Goal: Communication & Community: Answer question/provide support

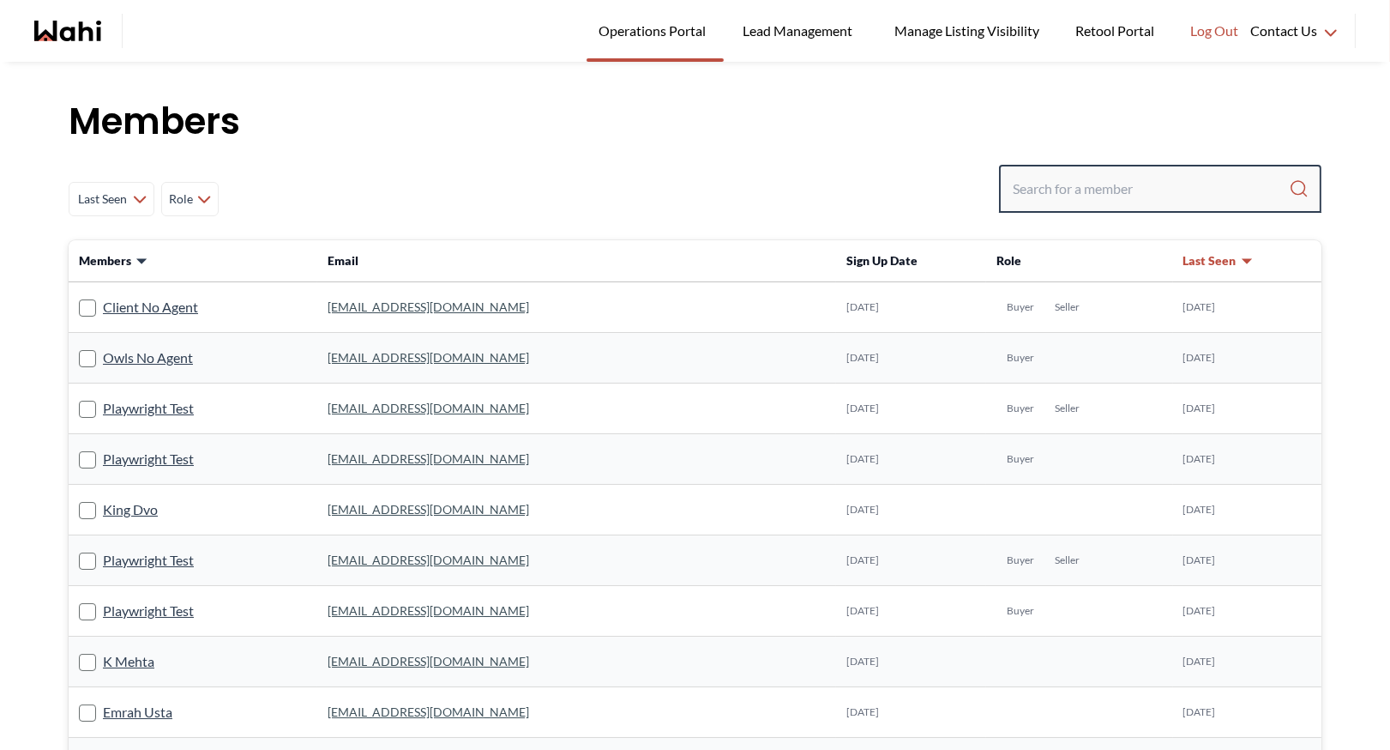
click at [1035, 190] on input "Search input" at bounding box center [1151, 188] width 276 height 31
type input "faraz azam"
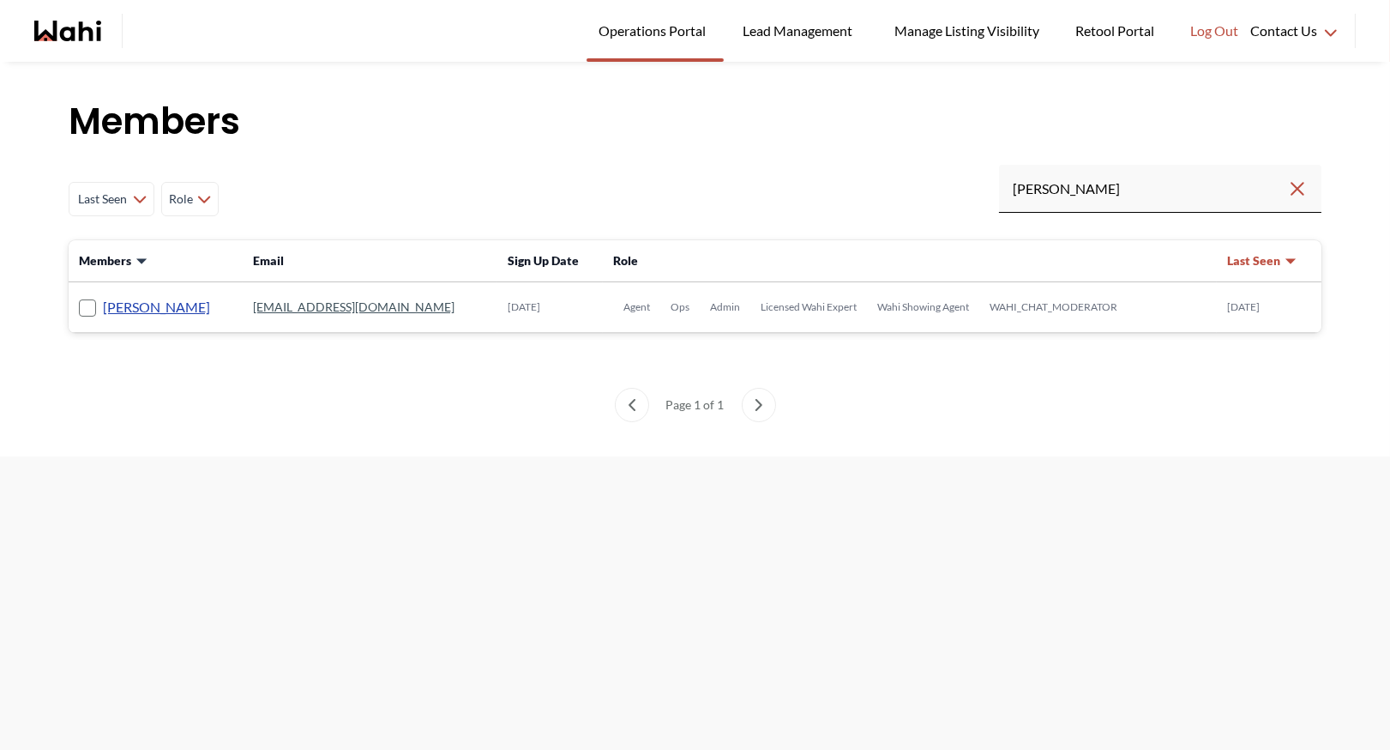
click at [137, 301] on link "[PERSON_NAME]" at bounding box center [156, 307] width 107 height 22
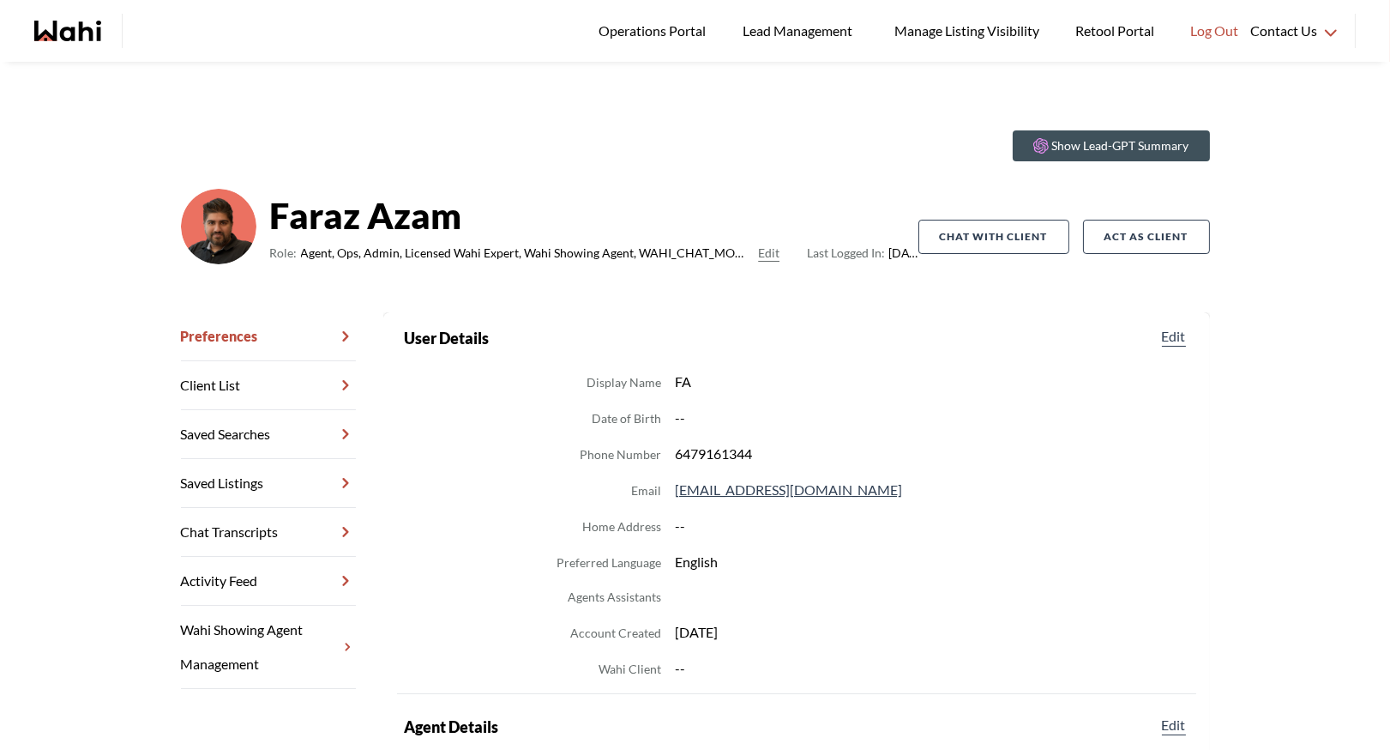
click at [261, 535] on link "Chat Transcripts" at bounding box center [268, 532] width 175 height 49
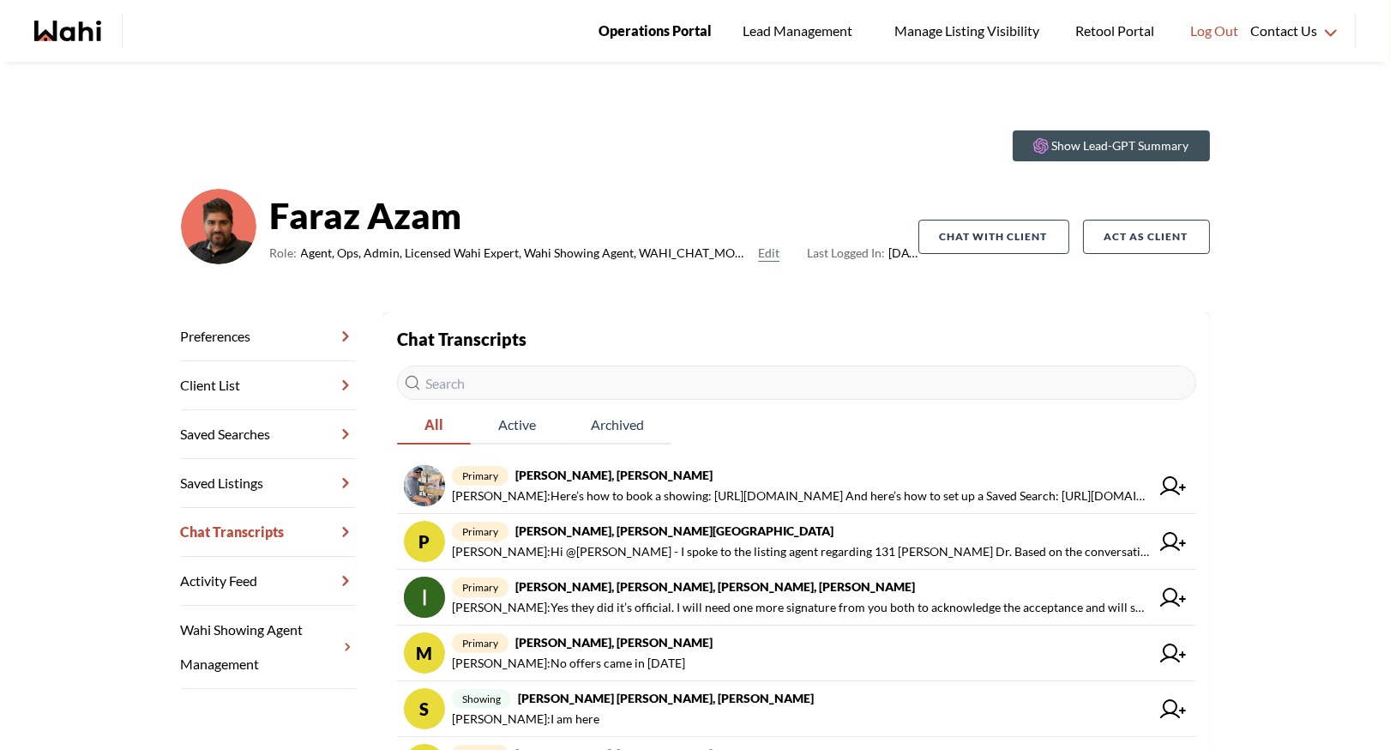
click at [642, 29] on span "Operations Portal" at bounding box center [655, 31] width 113 height 22
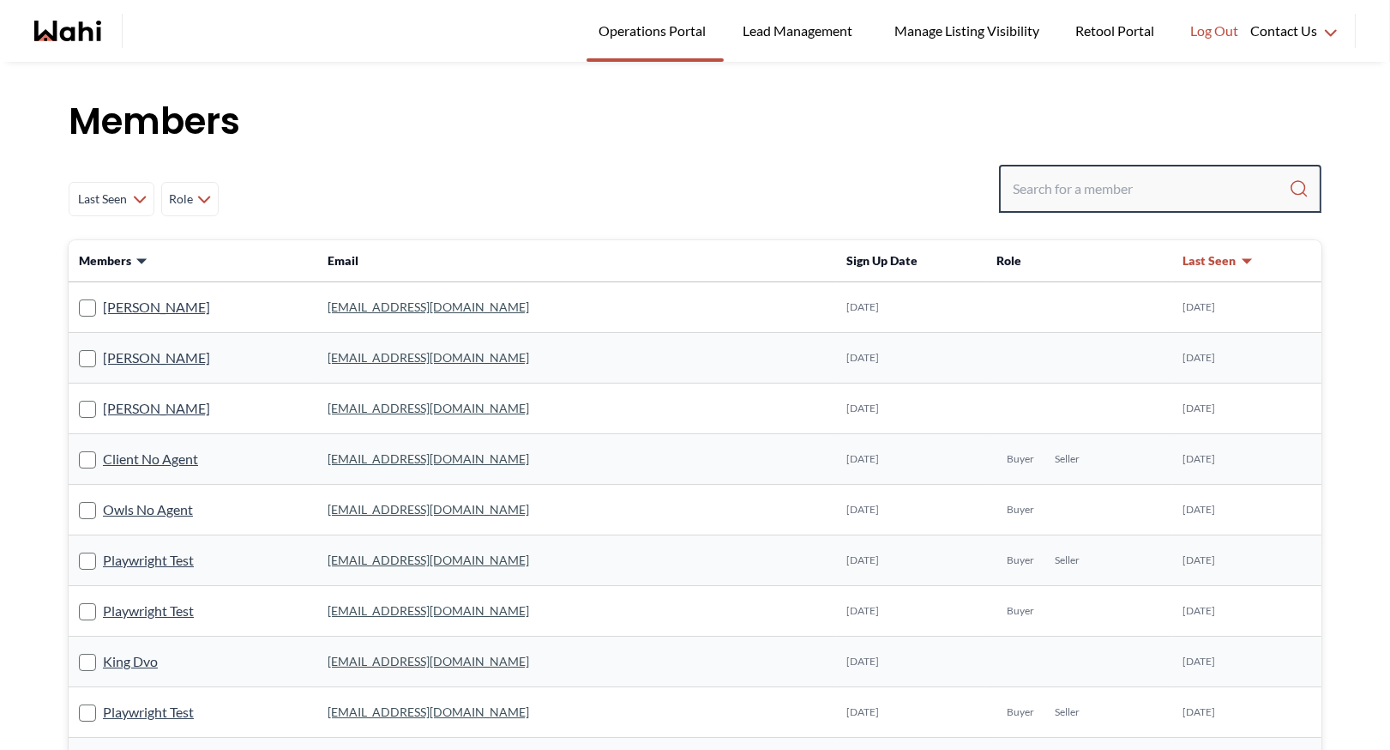
click at [1137, 184] on input "Search input" at bounding box center [1151, 188] width 276 height 31
type input "[PERSON_NAME]"
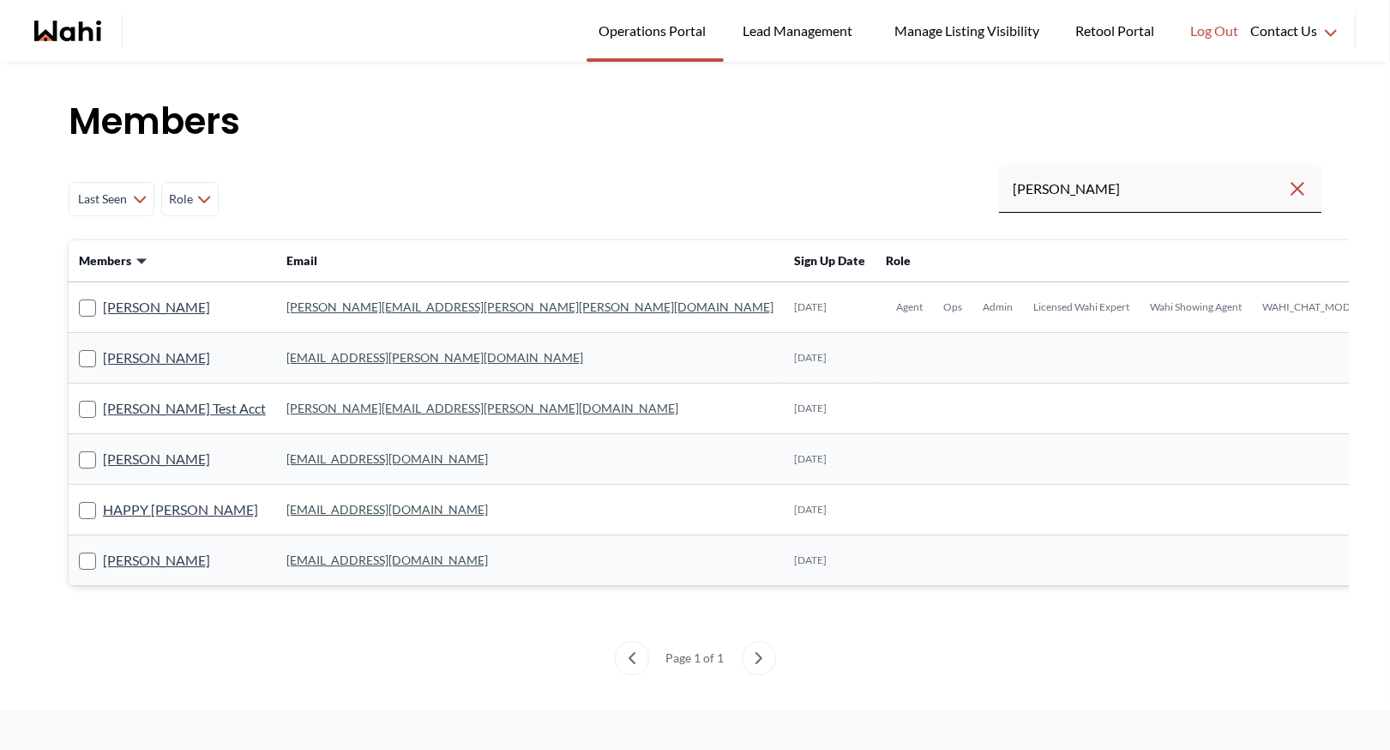
click at [352, 310] on link "[PERSON_NAME][EMAIL_ADDRESS][PERSON_NAME][PERSON_NAME][DOMAIN_NAME]" at bounding box center [529, 306] width 487 height 15
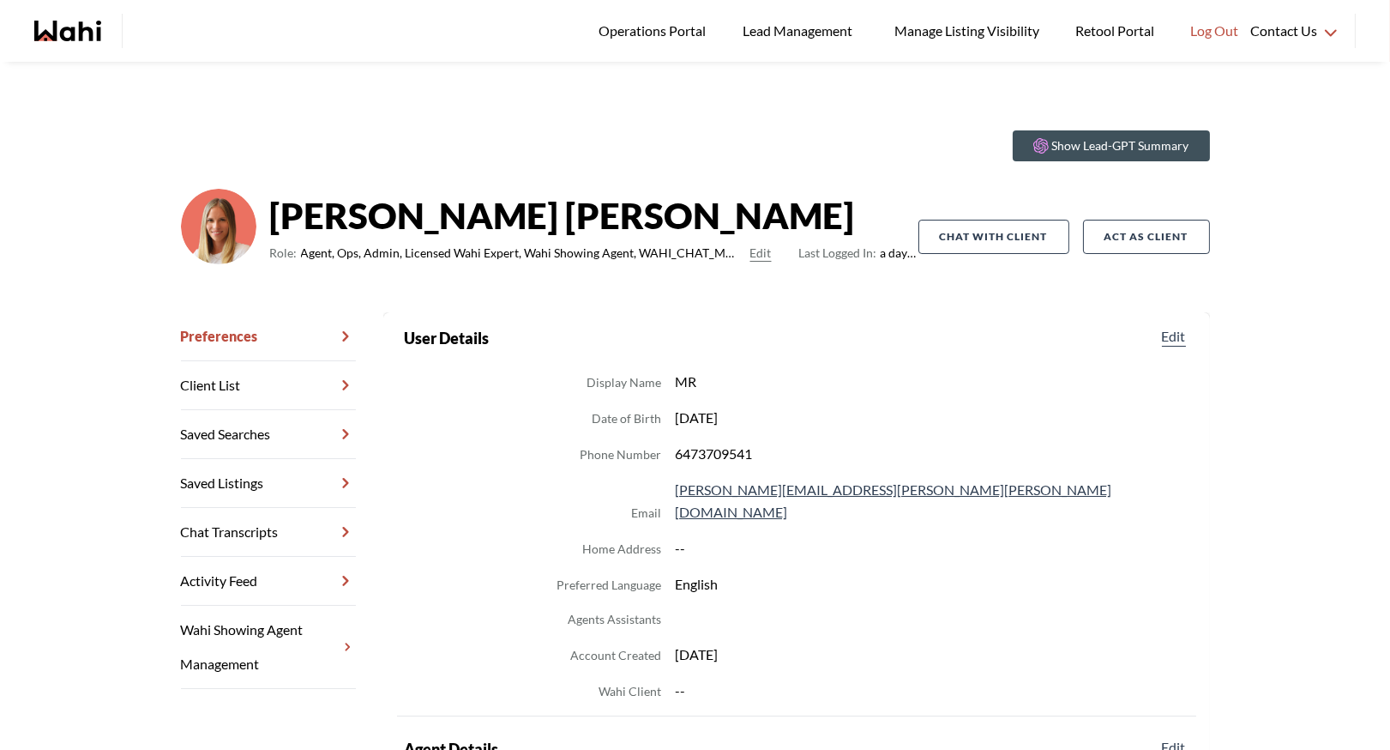
click at [254, 523] on link "Chat Transcripts" at bounding box center [268, 532] width 175 height 49
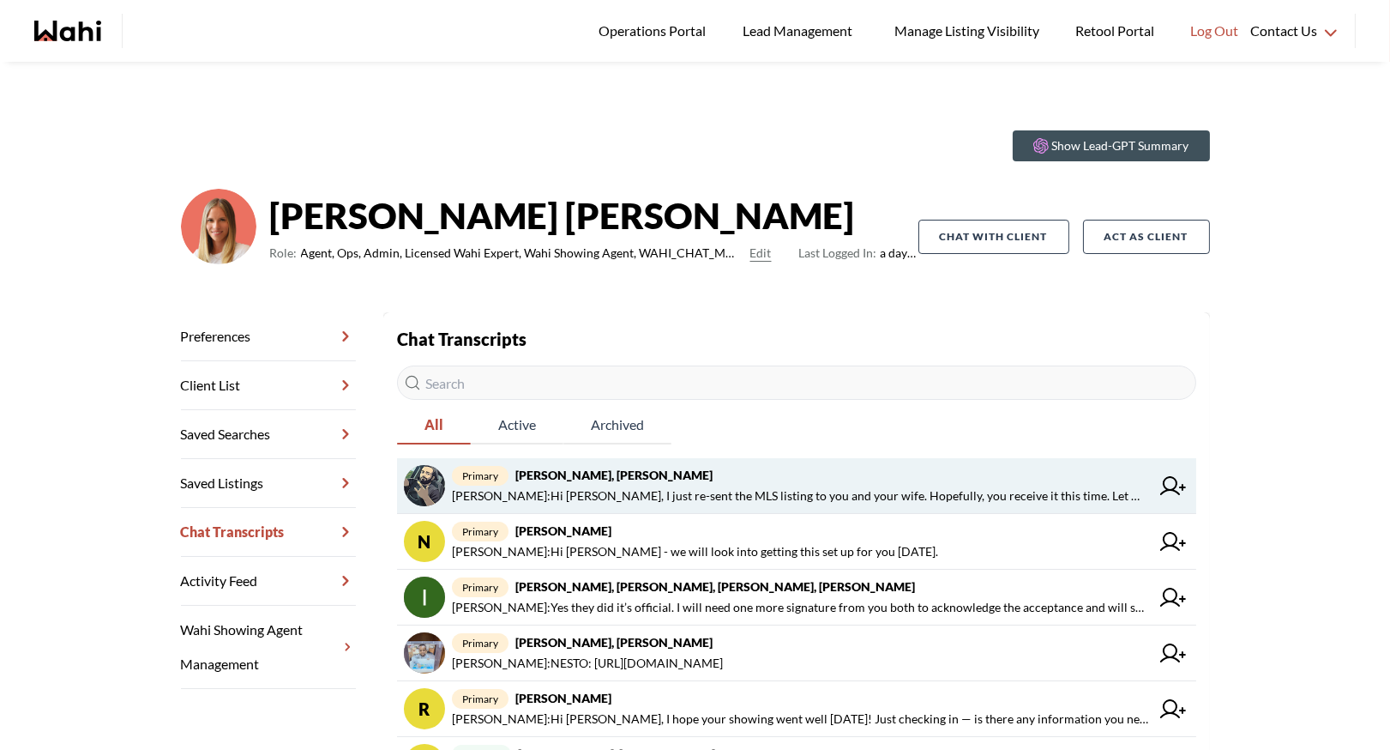
click at [642, 479] on strong "[PERSON_NAME], [PERSON_NAME]" at bounding box center [613, 474] width 197 height 15
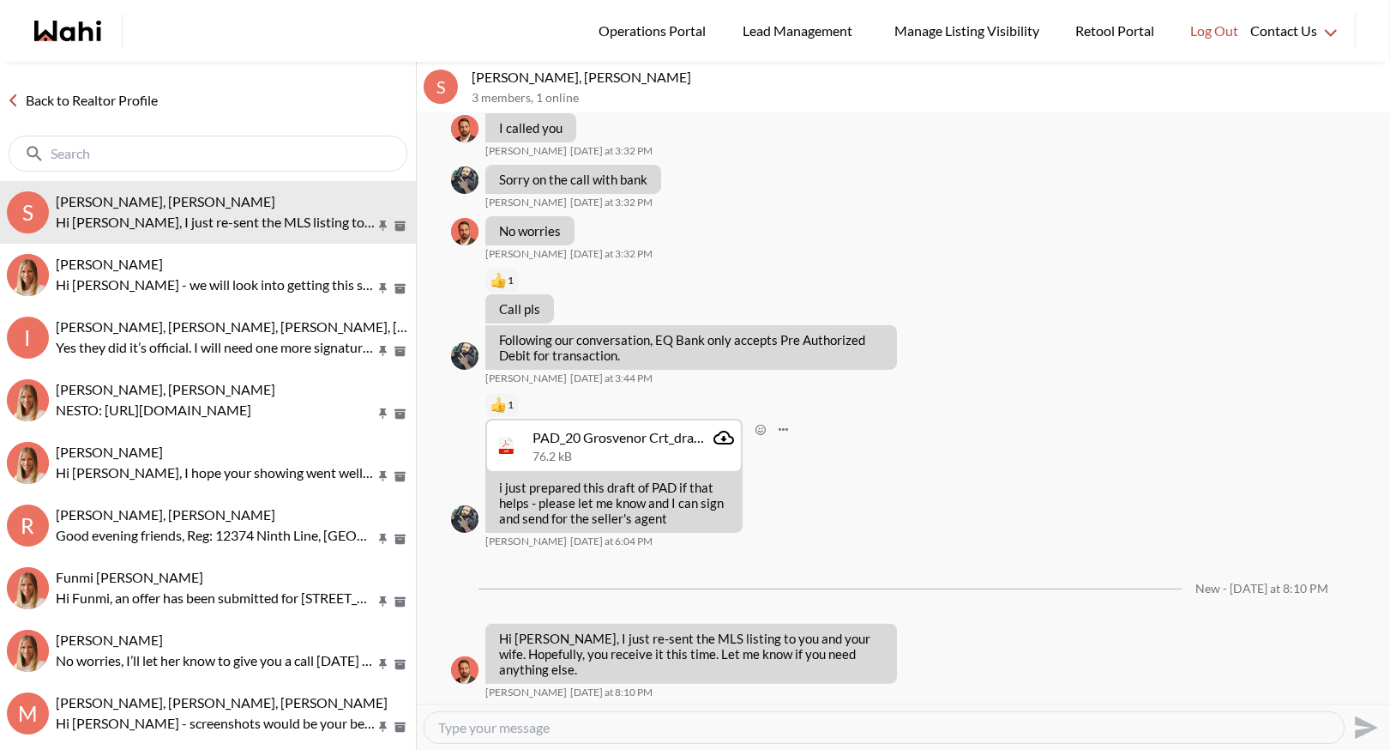
scroll to position [1134, 0]
click at [52, 99] on link "Back to Realtor Profile" at bounding box center [82, 100] width 165 height 22
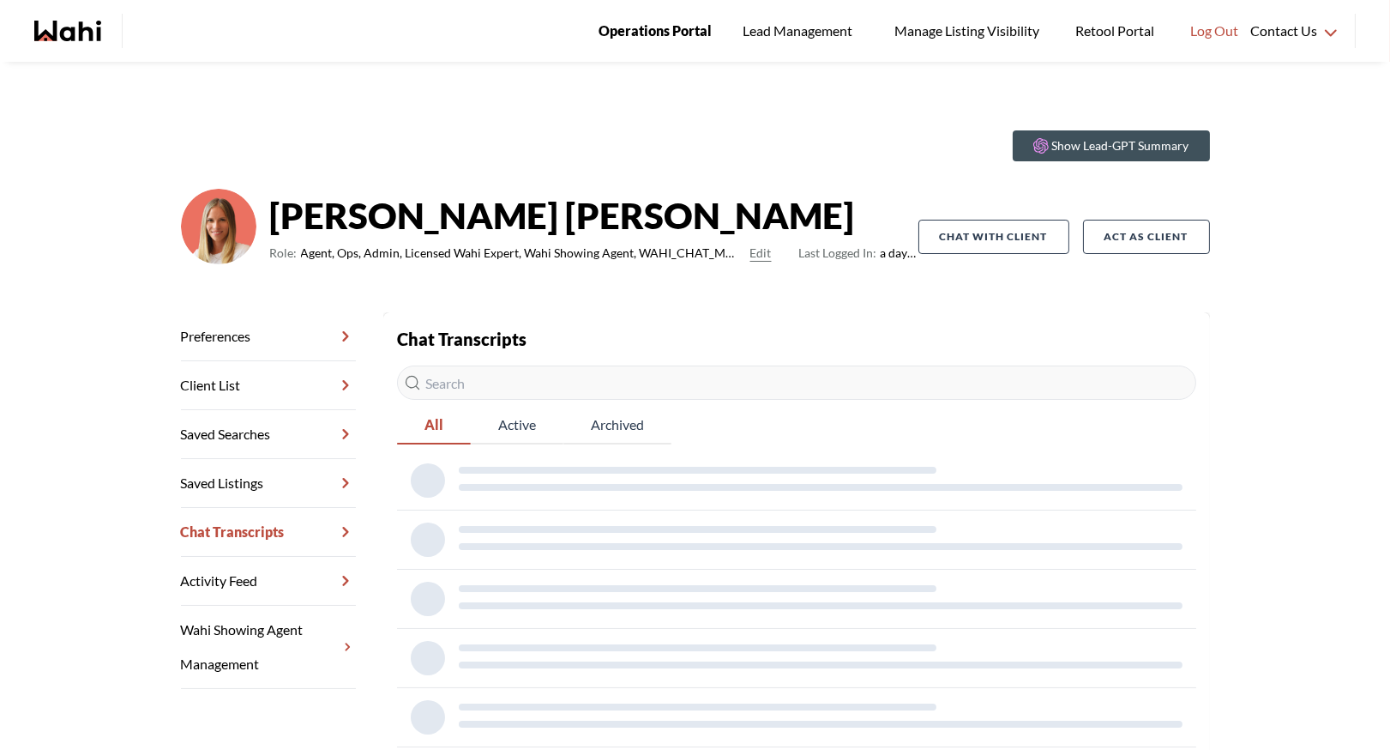
click at [616, 22] on span "Operations Portal" at bounding box center [655, 31] width 113 height 22
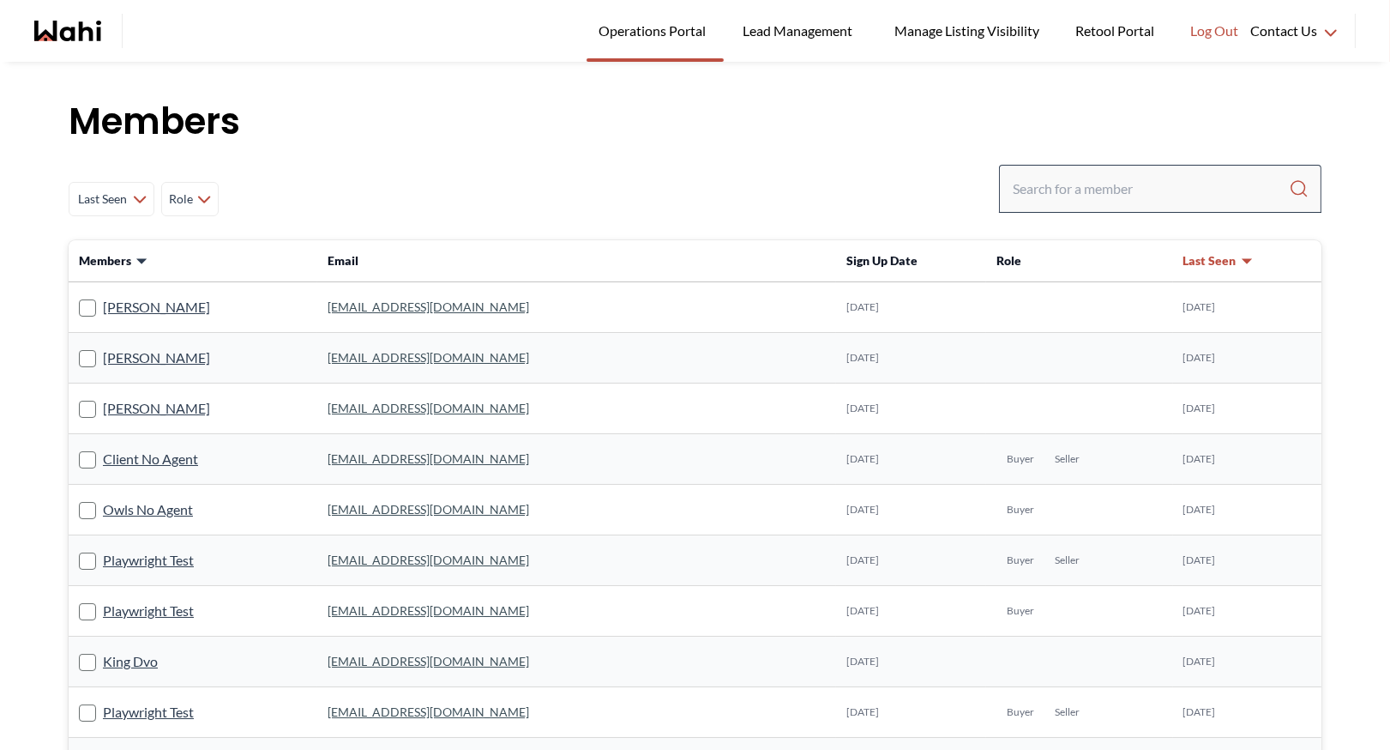
click at [1069, 210] on div at bounding box center [1160, 189] width 322 height 48
click at [1065, 201] on input "Search input" at bounding box center [1151, 188] width 276 height 31
type input "barbara funt"
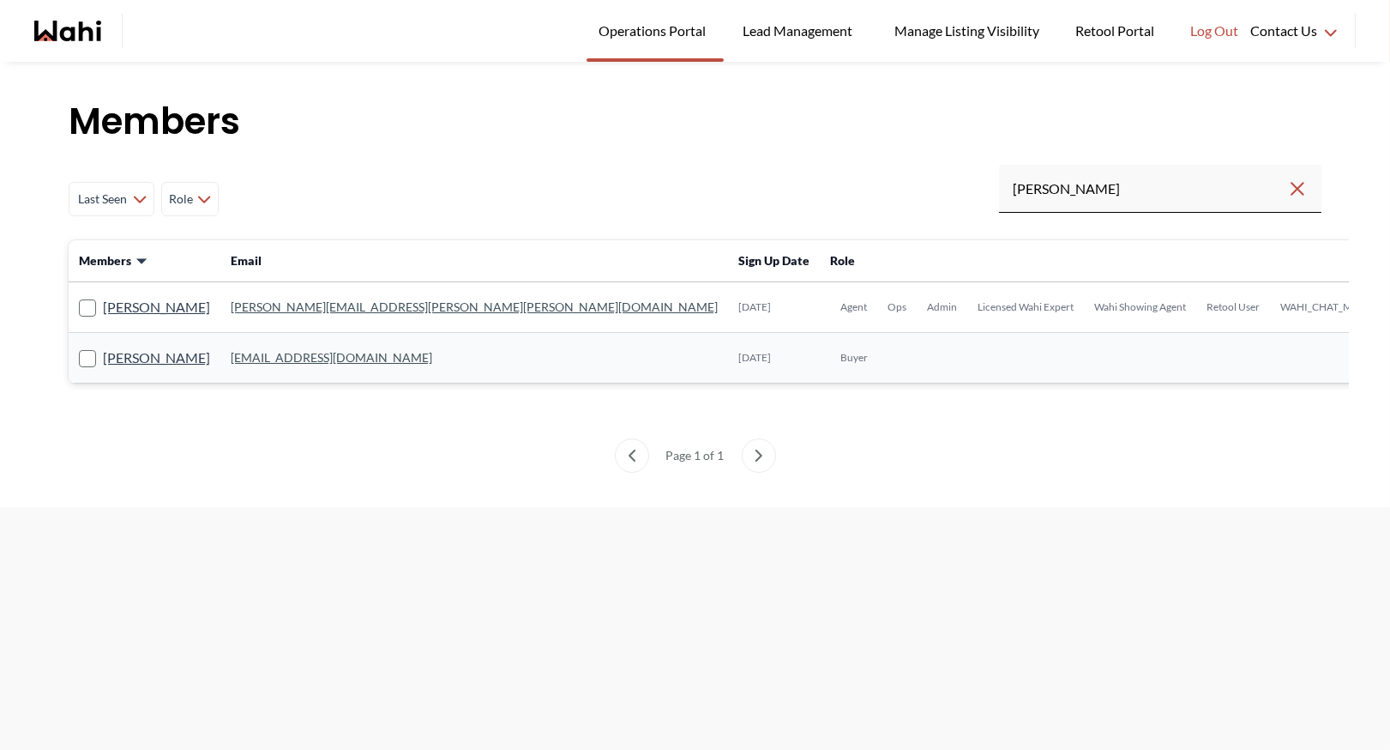
click at [247, 306] on link "barb.funt@wahi.com" at bounding box center [474, 306] width 487 height 15
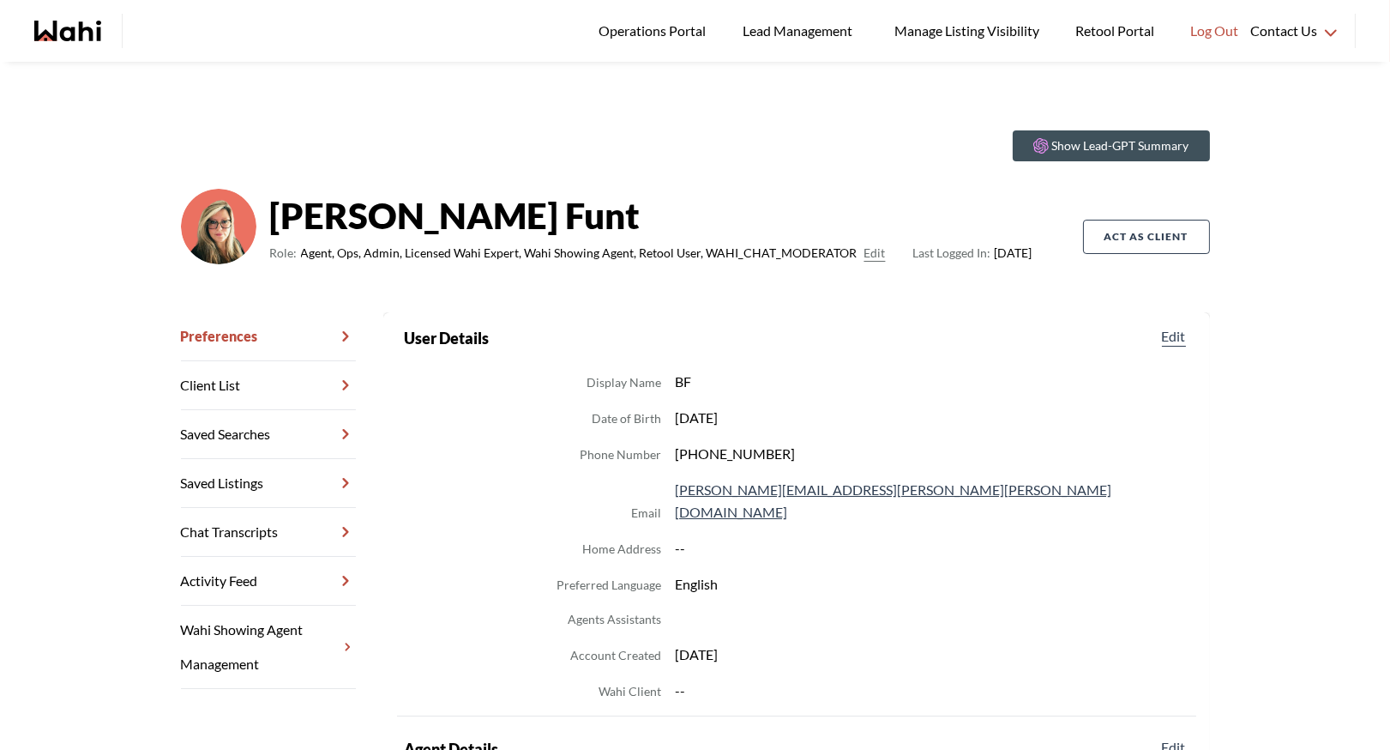
click at [222, 526] on link "Chat Transcripts" at bounding box center [268, 532] width 175 height 49
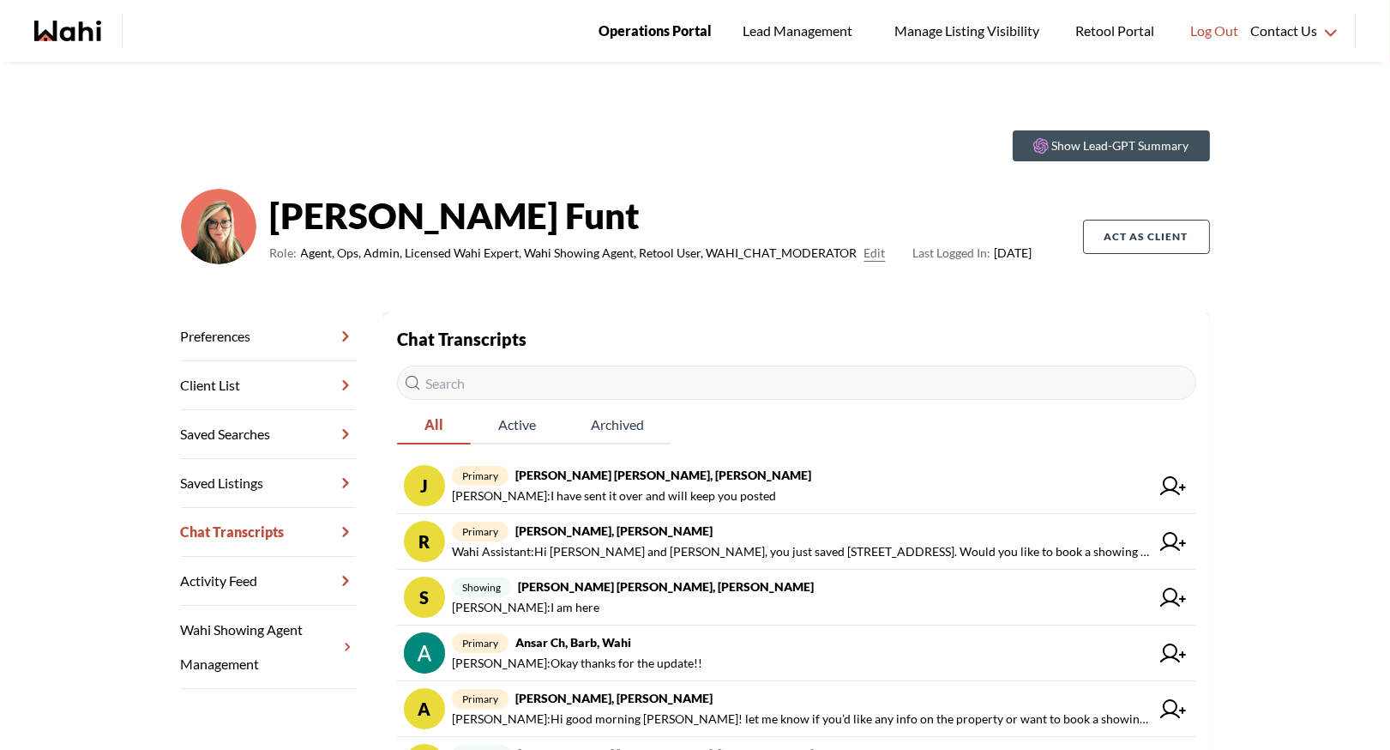
click at [665, 29] on span "Operations Portal" at bounding box center [655, 31] width 113 height 22
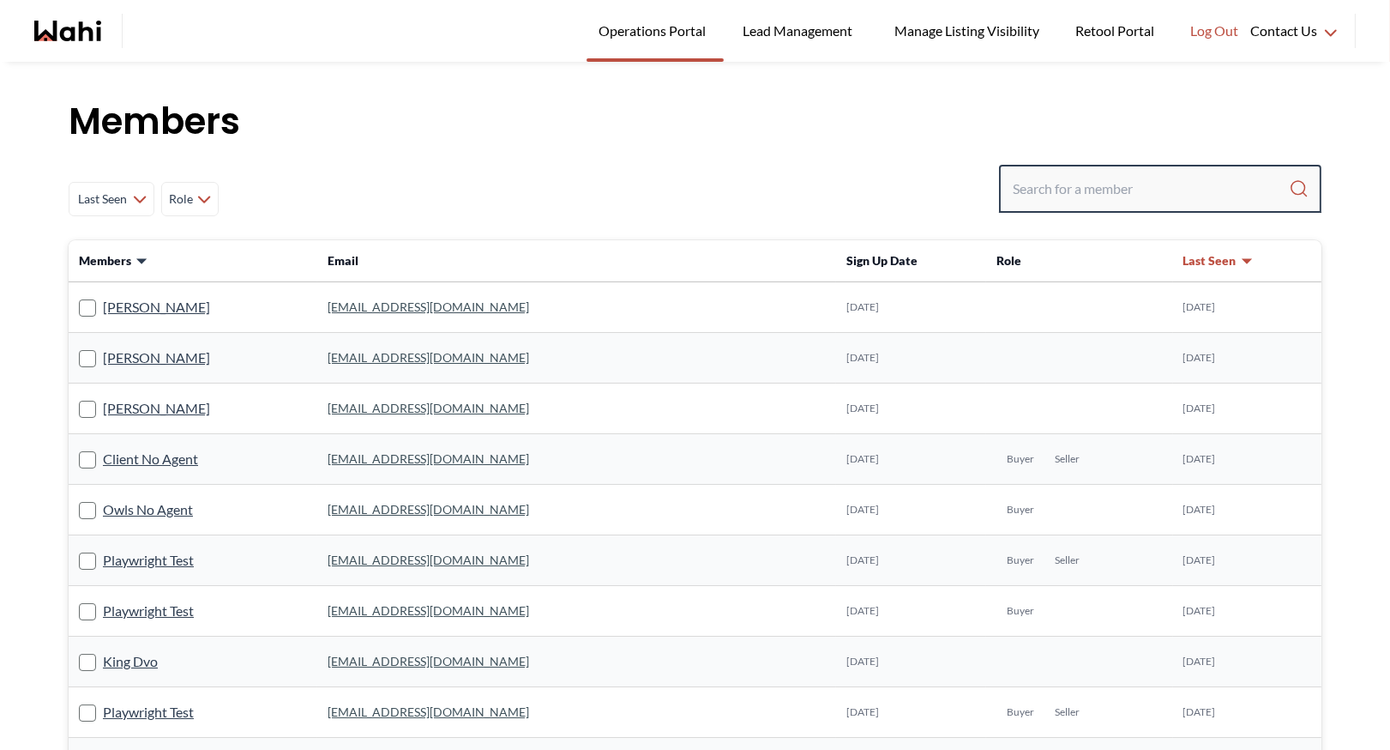
click at [1102, 196] on input "Search input" at bounding box center [1151, 188] width 276 height 31
type input "[PERSON_NAME]"
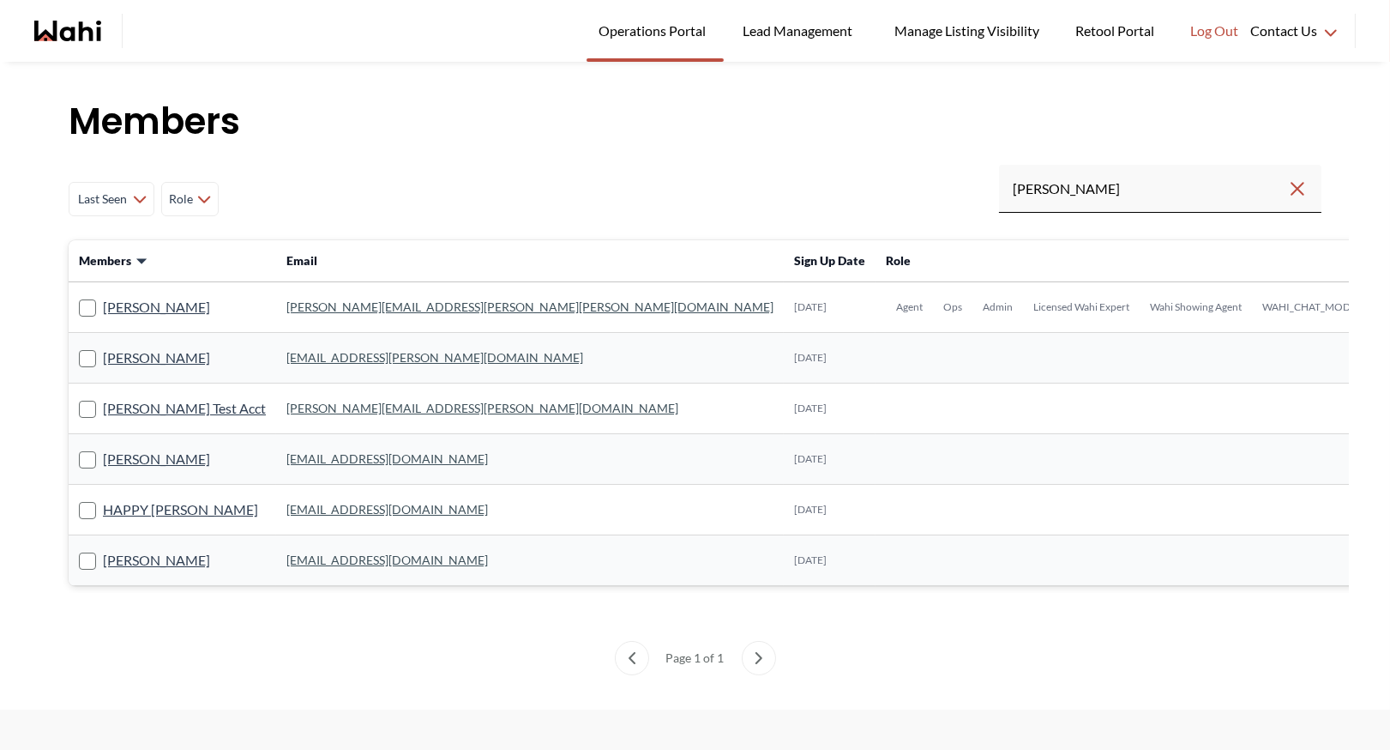
click at [333, 303] on link "michelle.williams@wahi.com" at bounding box center [529, 306] width 487 height 15
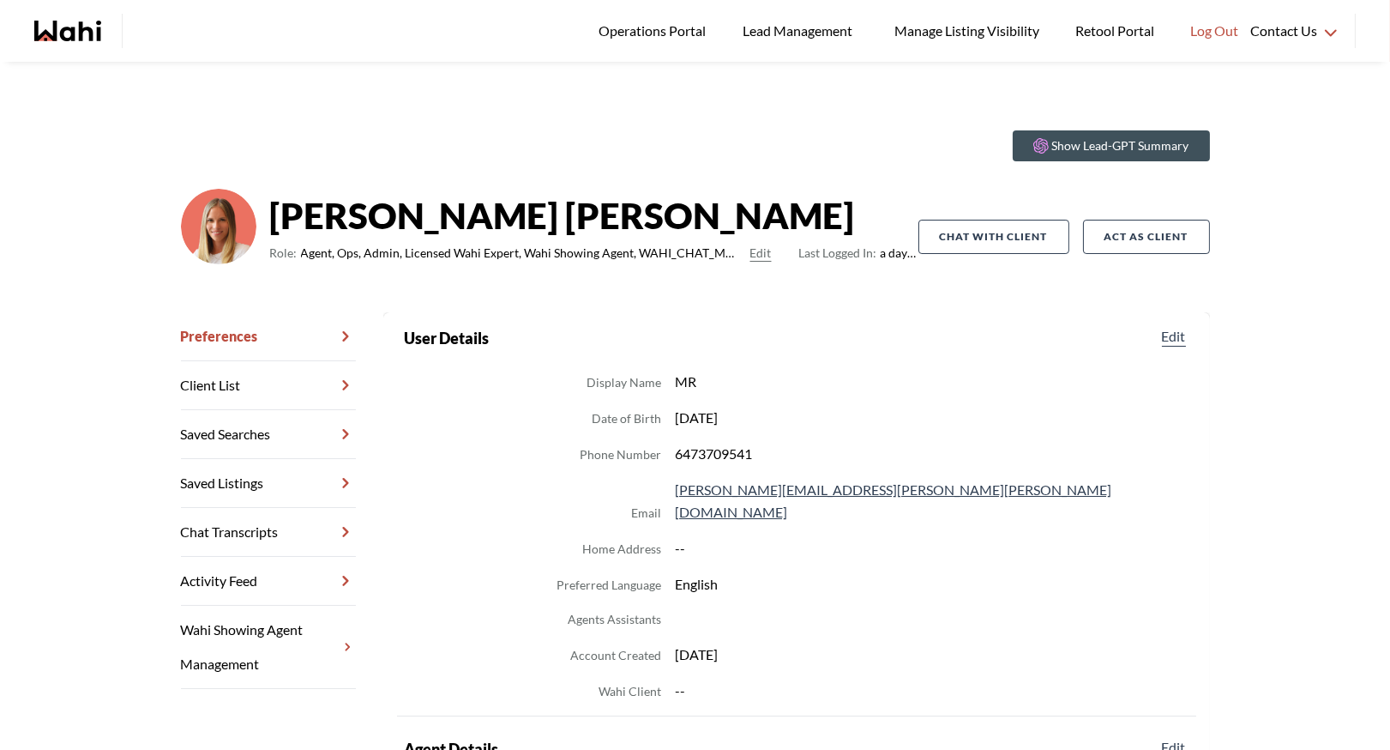
click at [249, 519] on link "Chat Transcripts" at bounding box center [268, 532] width 175 height 49
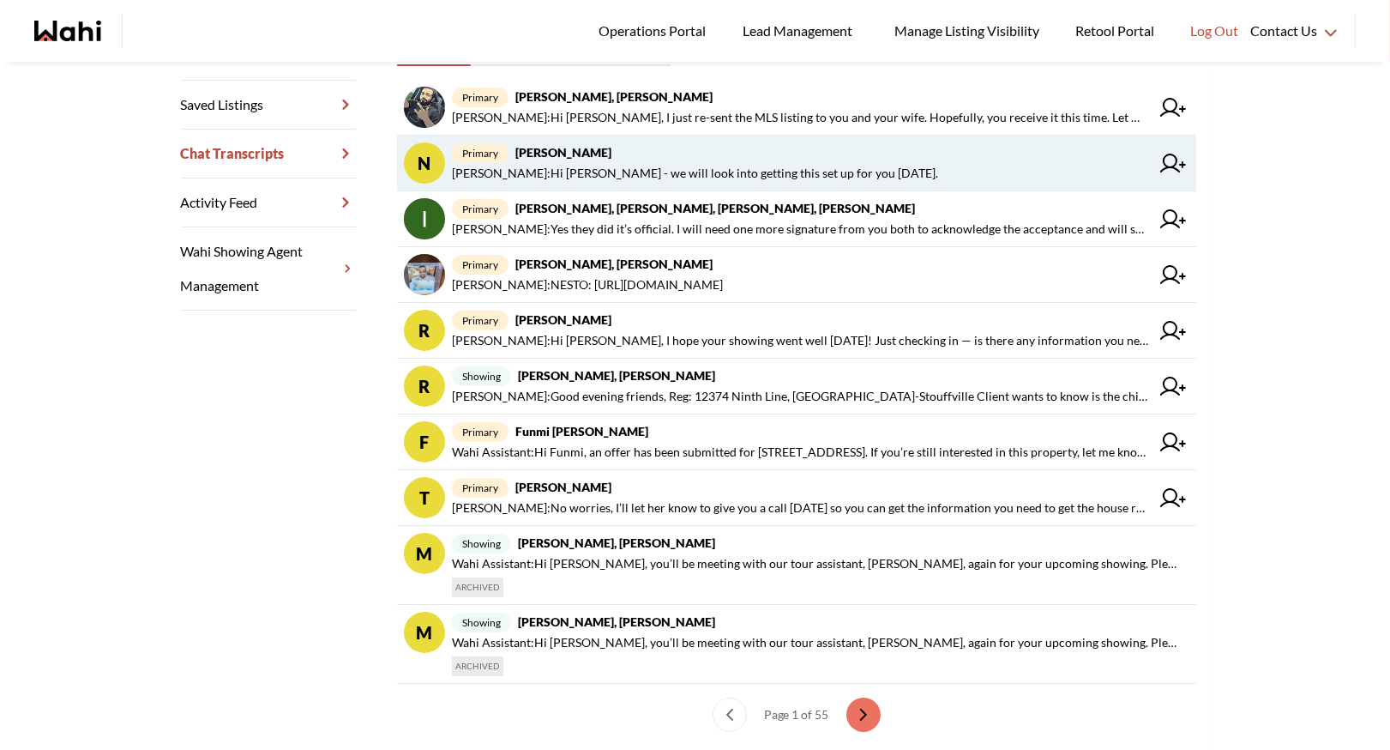
scroll to position [395, 0]
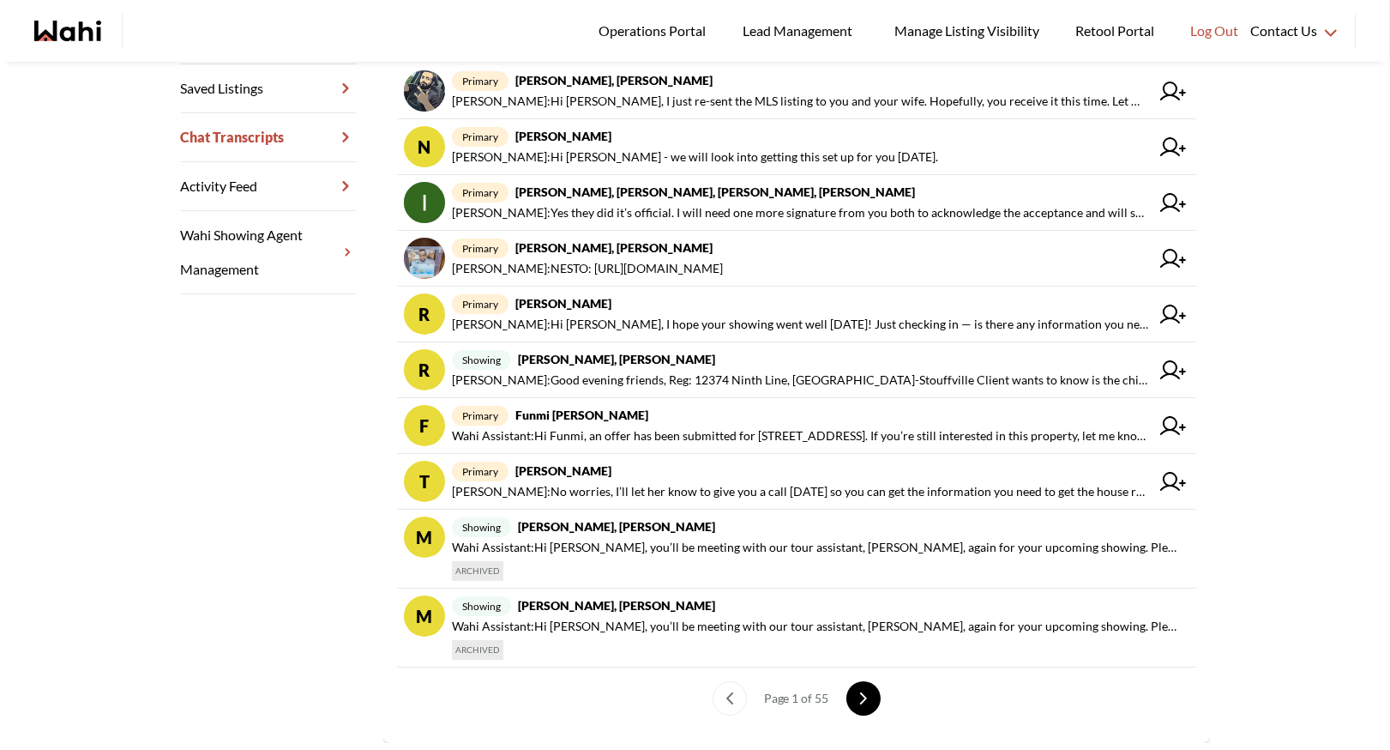
click at [856, 689] on button "next page" at bounding box center [863, 698] width 34 height 34
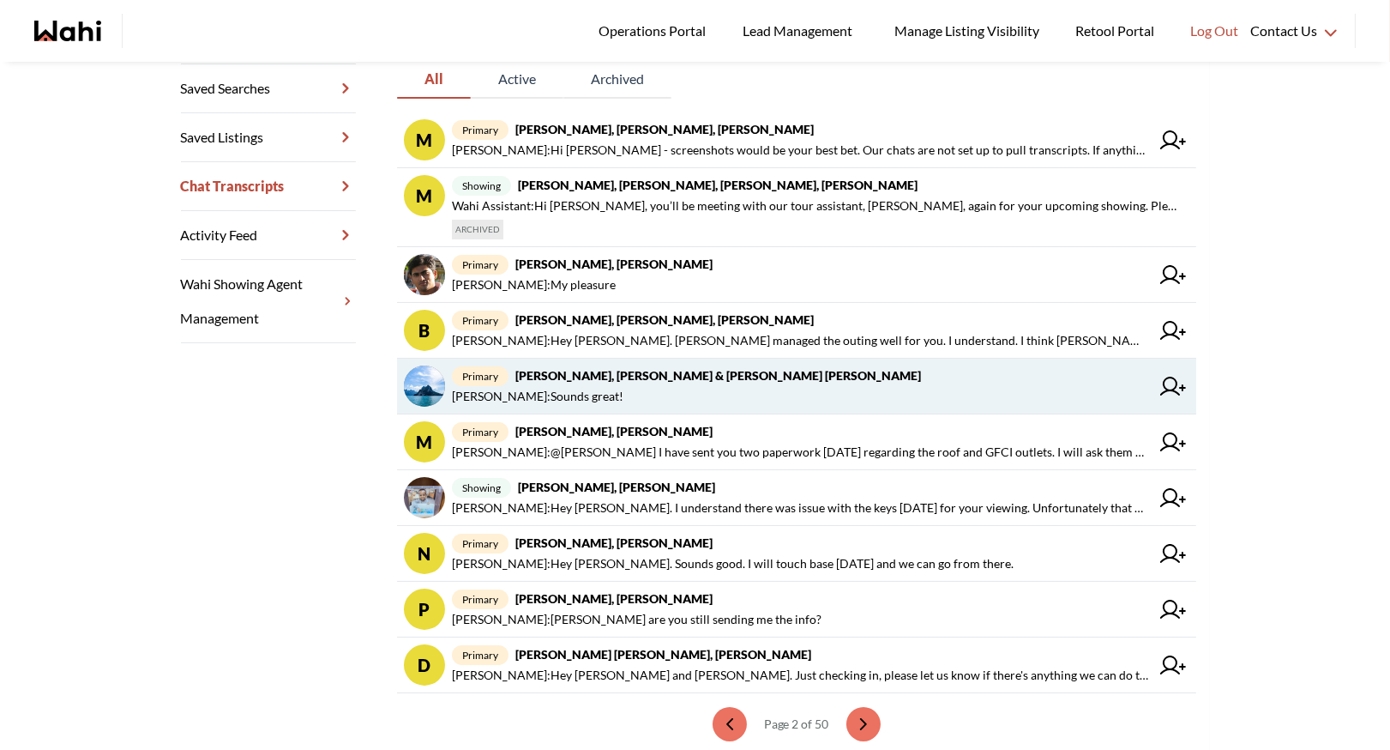
scroll to position [346, 0]
click at [673, 377] on strong "Jason Brown, Jason & Lauryn Vaz-Brown, Michelle" at bounding box center [718, 374] width 406 height 15
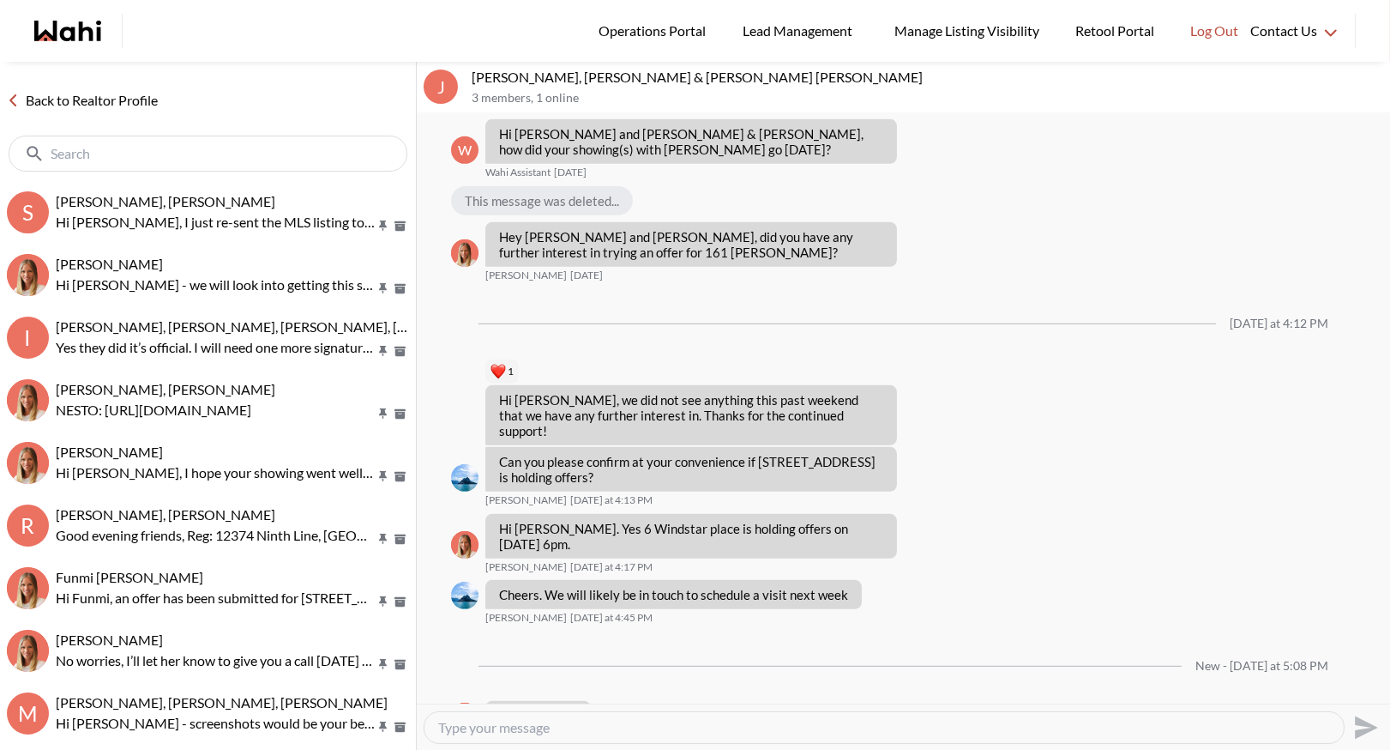
scroll to position [1745, 0]
click at [525, 727] on textarea "Type your message" at bounding box center [884, 727] width 892 height 17
type textarea "Hi Jason and Lauryn, we just need to send you a new buyer agreement for the sho…"
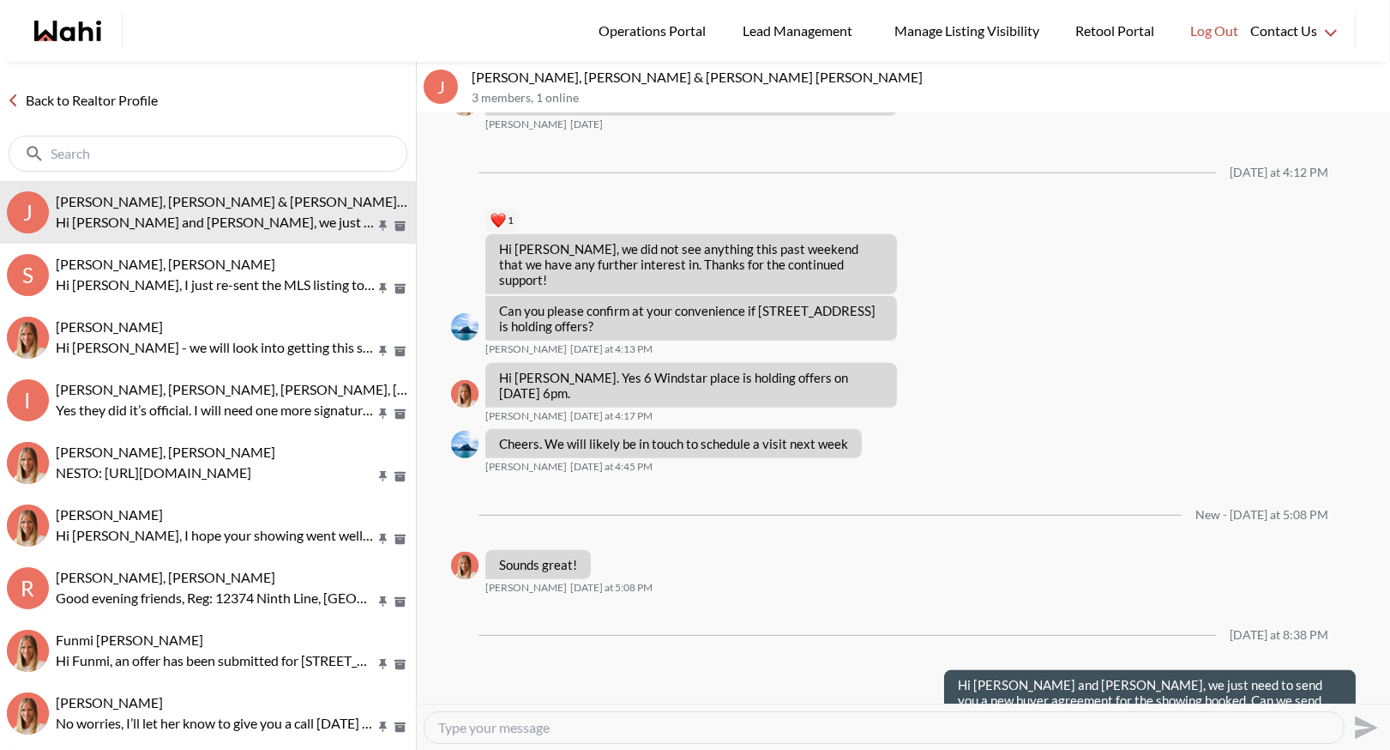
click at [463, 722] on textarea "Type your message" at bounding box center [884, 727] width 892 height 17
type textarea "I have sent one out to you for a 1 month period, your showing will get confirme…"
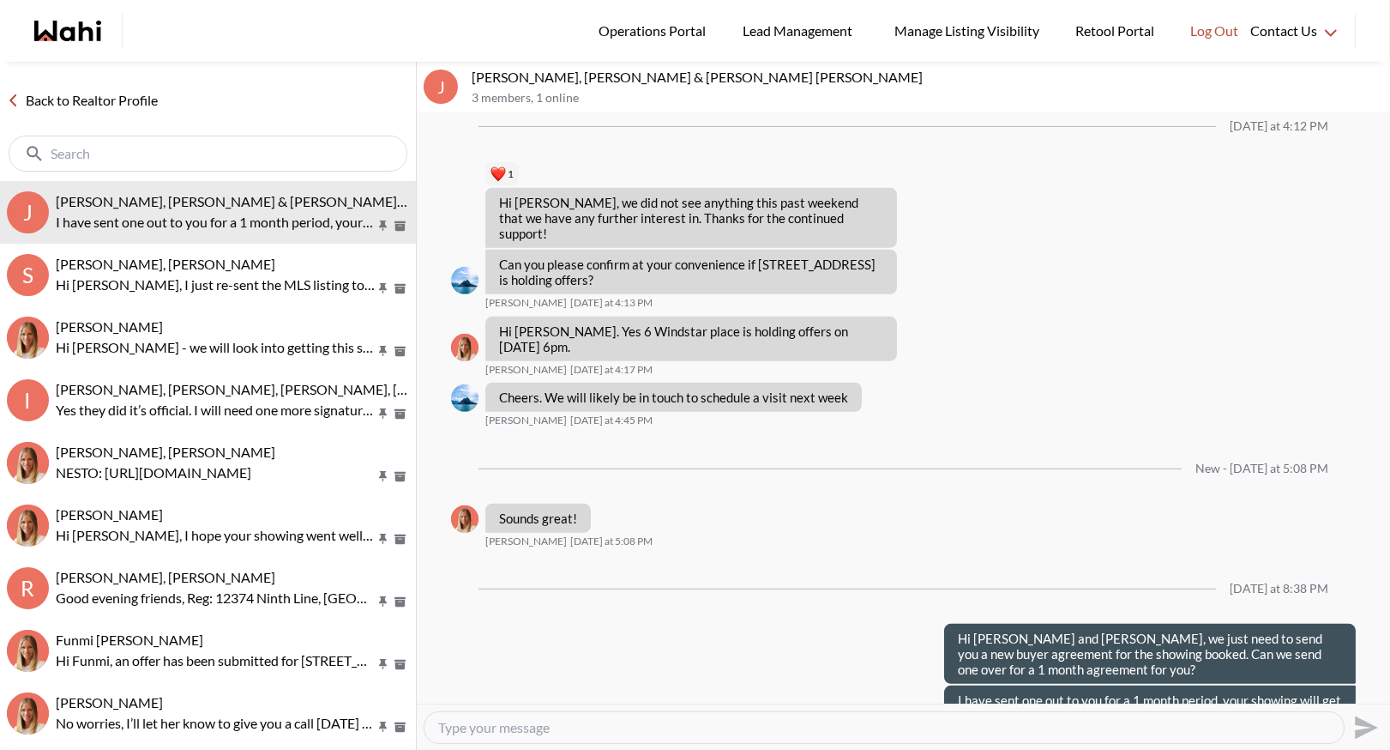
click at [117, 98] on link "Back to Realtor Profile" at bounding box center [82, 100] width 165 height 22
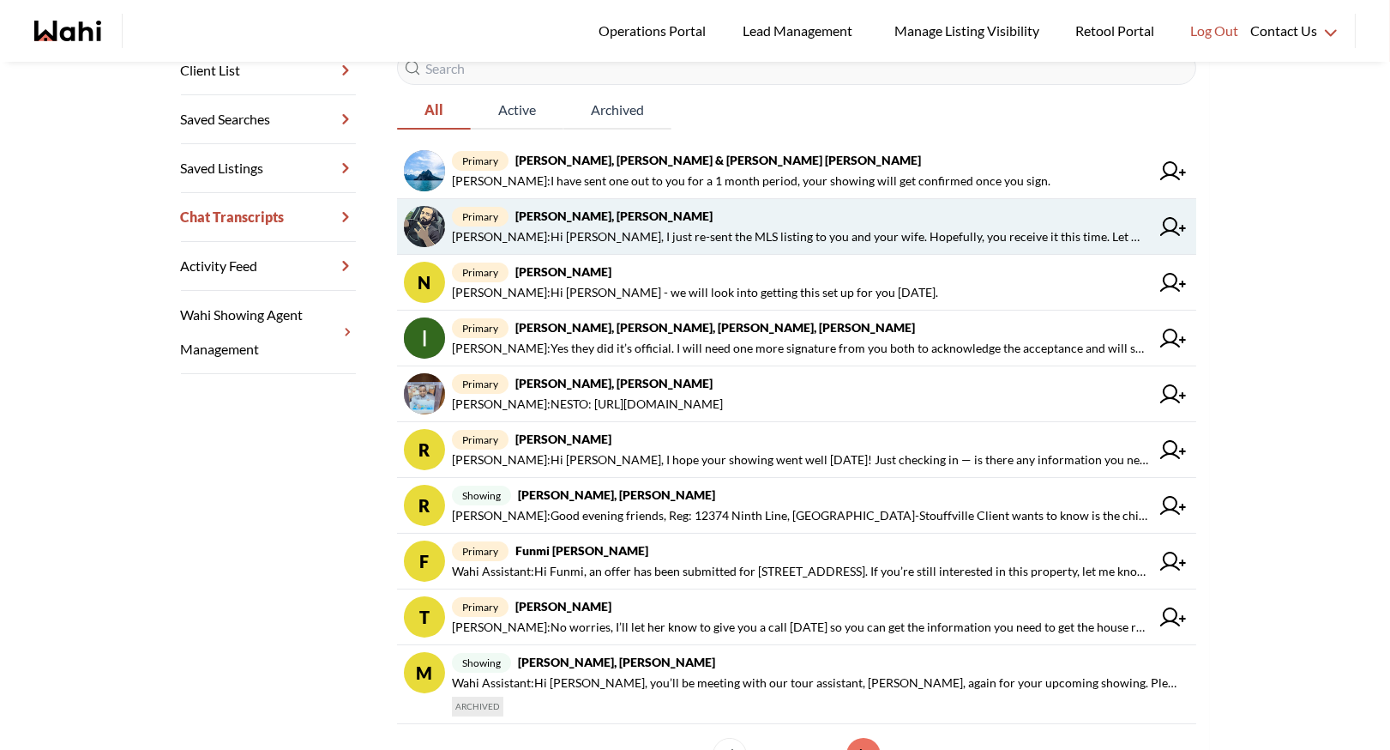
scroll to position [319, 0]
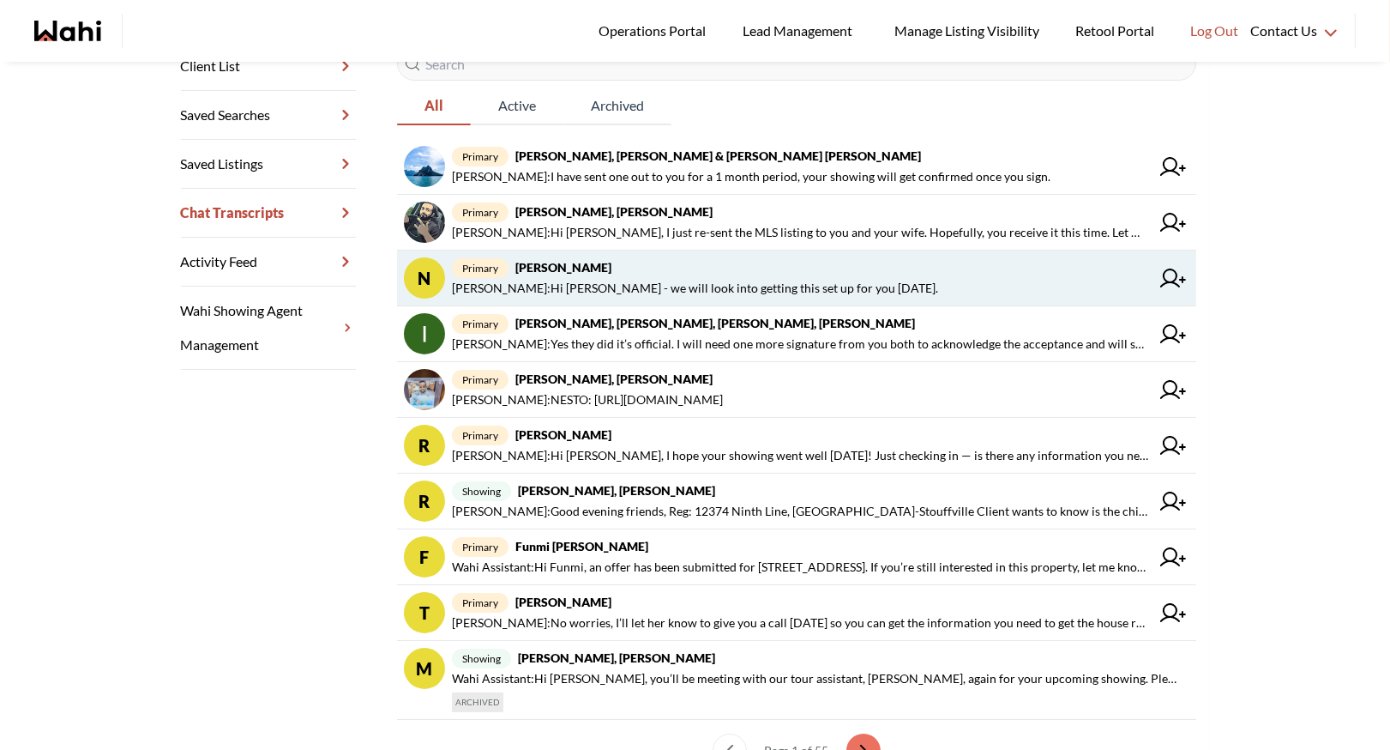
click at [833, 281] on span "[PERSON_NAME] : Hi Neha - we will look into getting this set up for you [DATE]." at bounding box center [695, 288] width 486 height 21
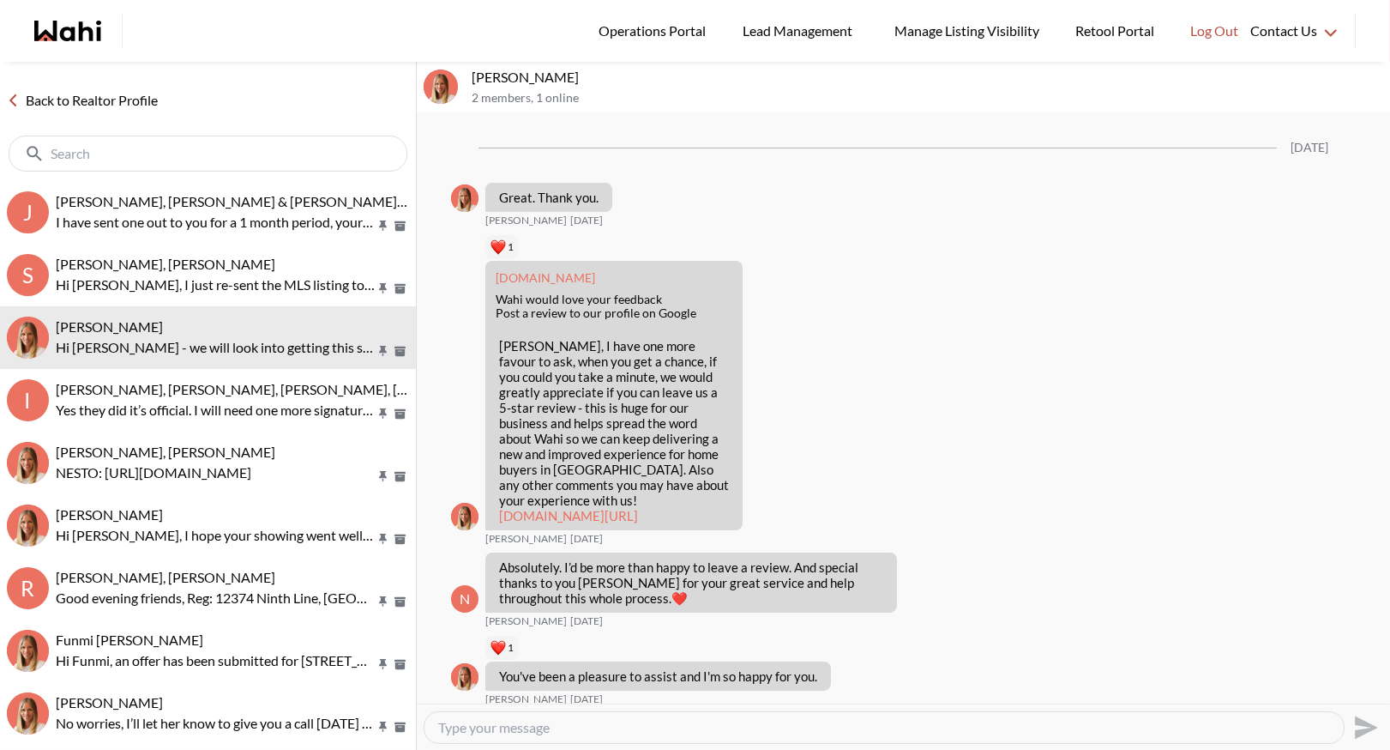
scroll to position [2725, 0]
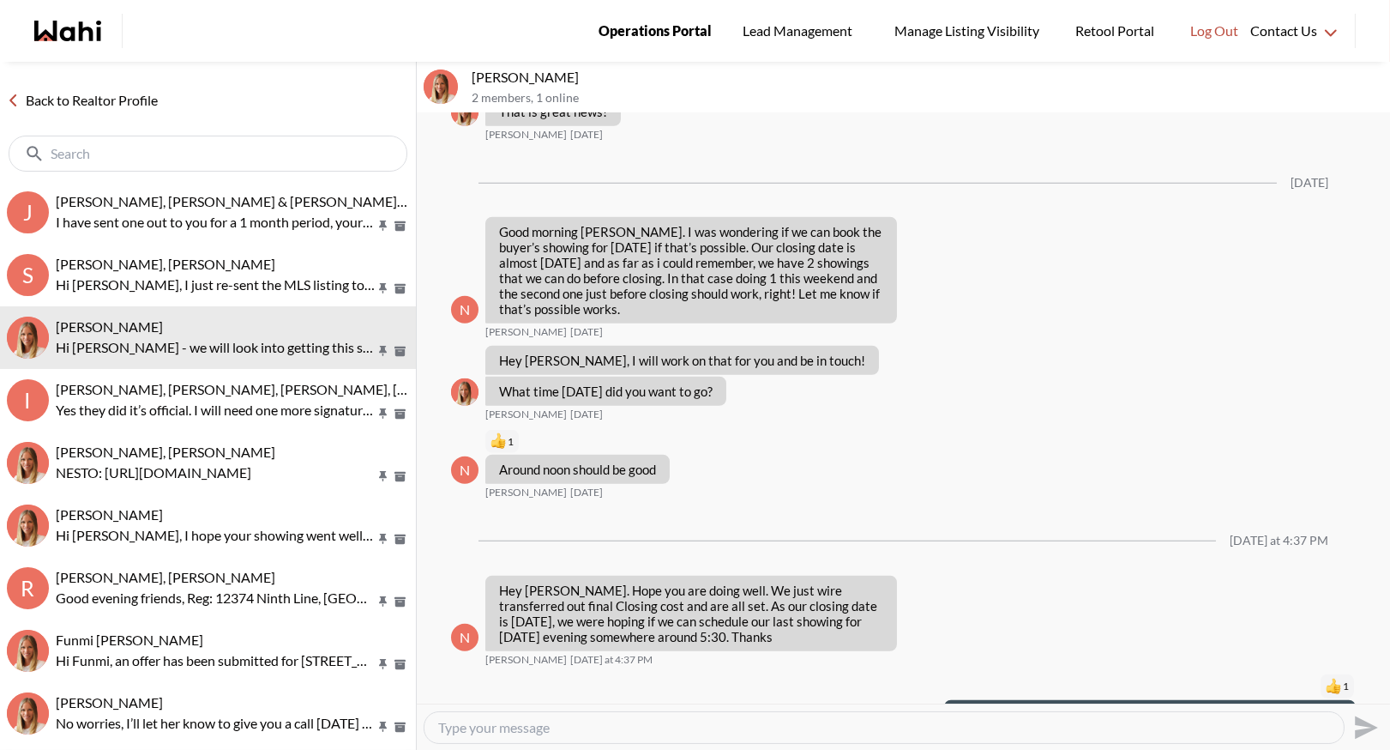
click at [622, 39] on span "Operations Portal" at bounding box center [655, 31] width 113 height 22
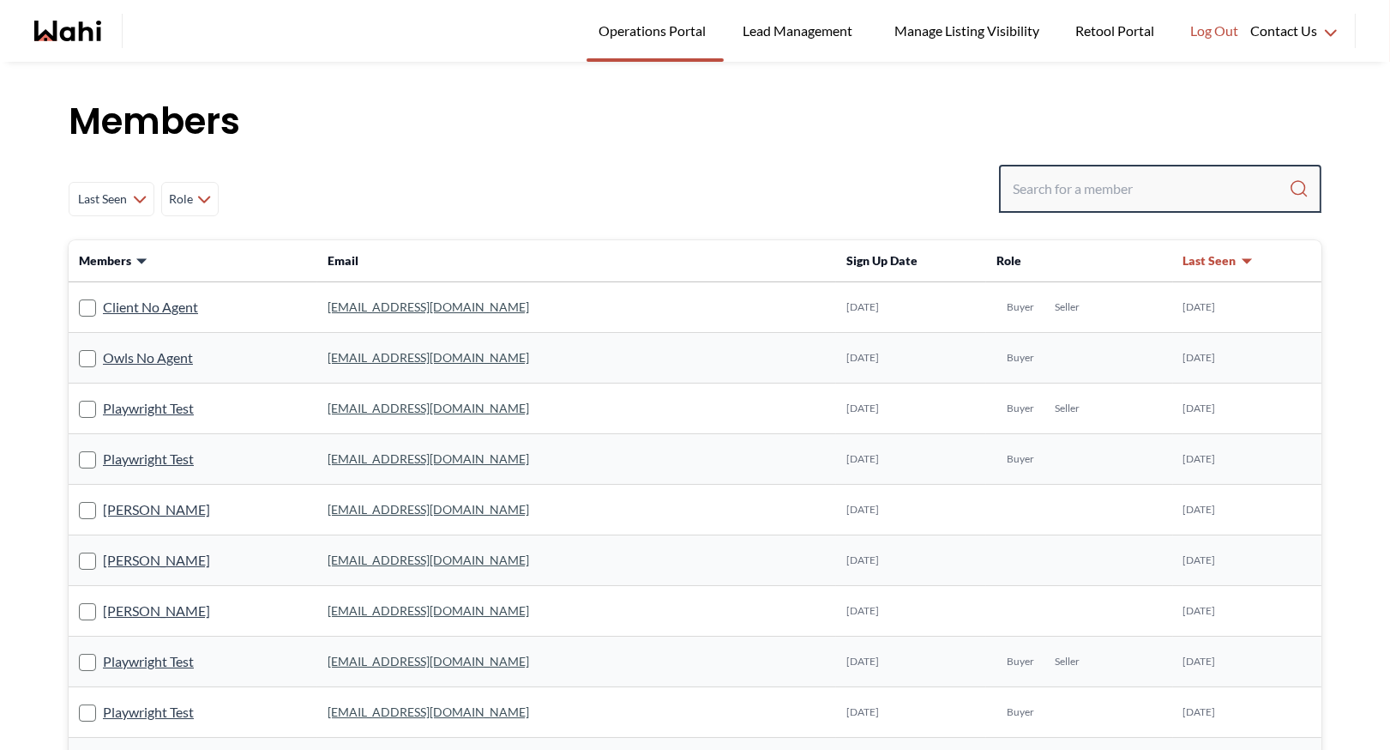
click at [1045, 183] on input "Search input" at bounding box center [1151, 188] width 276 height 31
type input "[PERSON_NAME]"
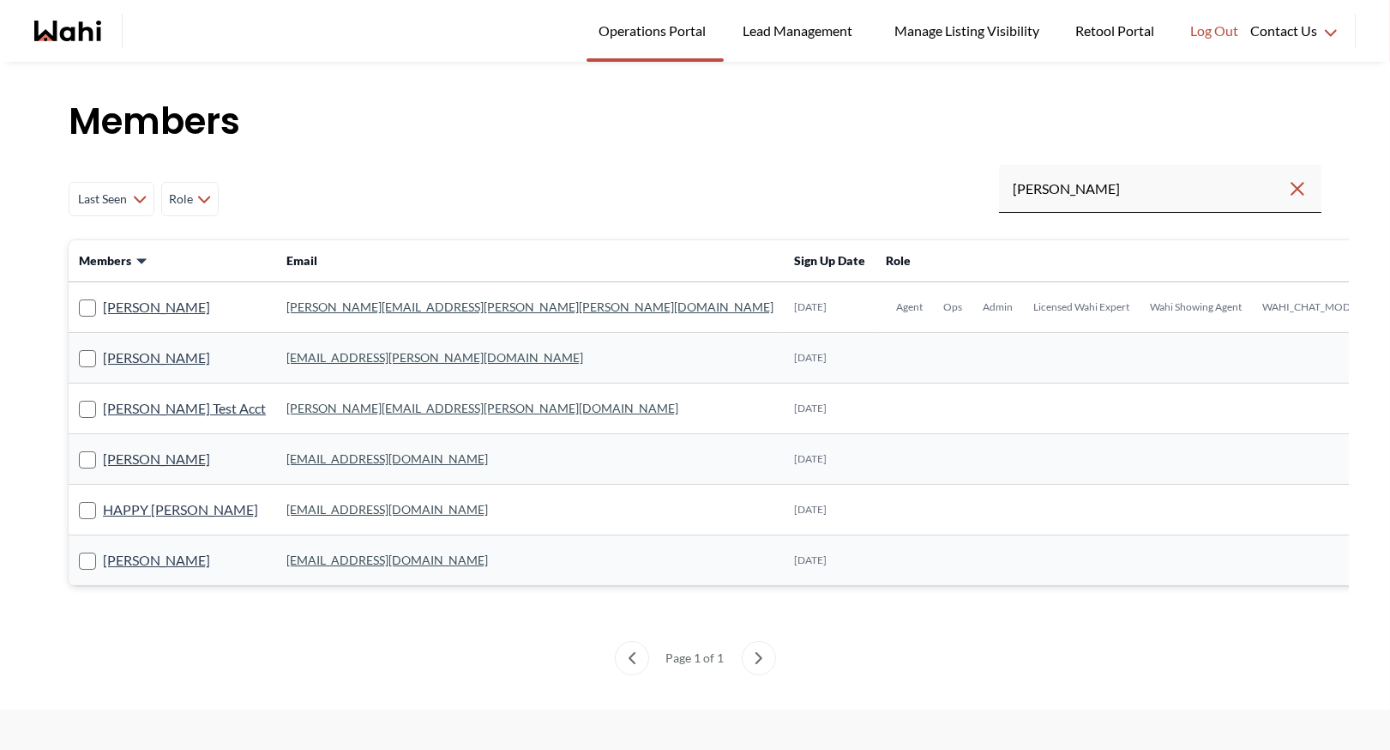
click at [344, 301] on link "[PERSON_NAME][EMAIL_ADDRESS][PERSON_NAME][PERSON_NAME][DOMAIN_NAME]" at bounding box center [529, 306] width 487 height 15
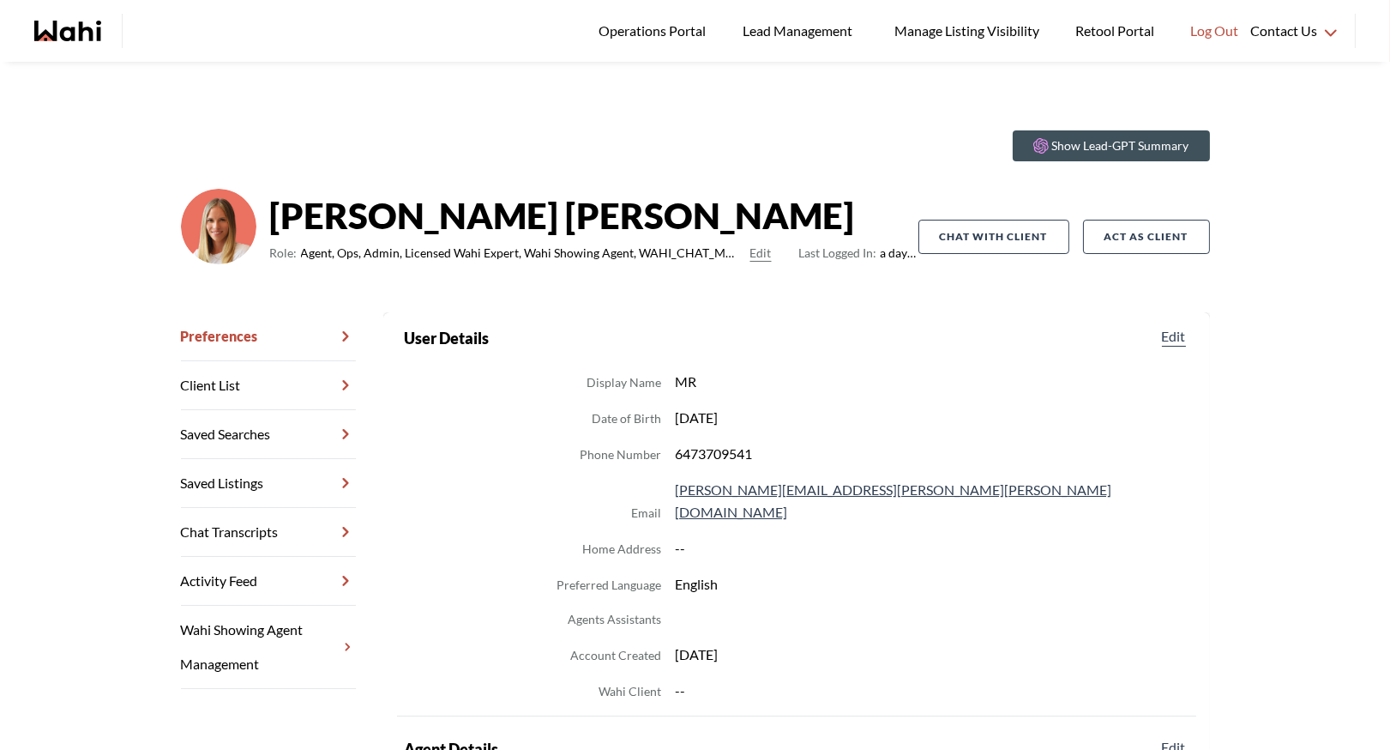
click at [248, 521] on link "Chat Transcripts" at bounding box center [268, 532] width 175 height 49
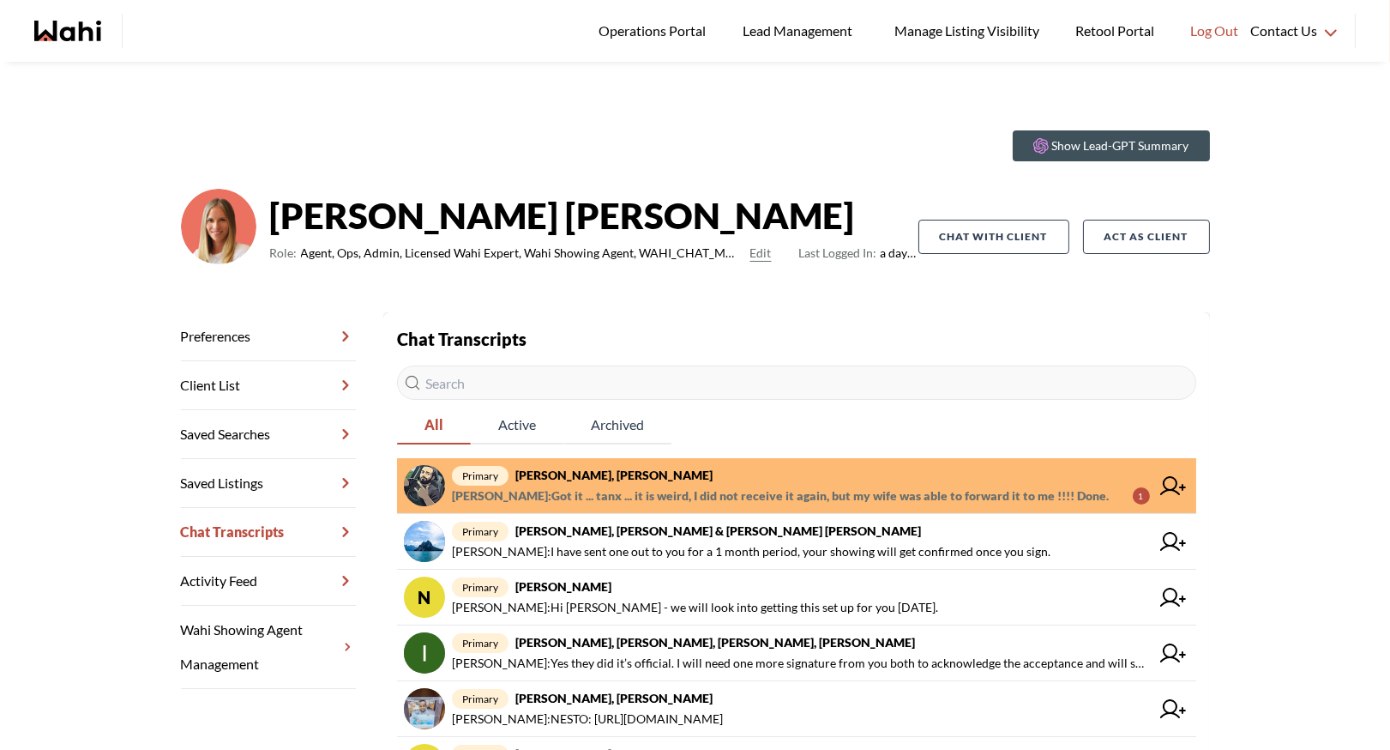
click at [613, 491] on span "Saeid Kanani : Got it ... tanx ... it is weird, I did not receive it again, but…" at bounding box center [780, 495] width 657 height 21
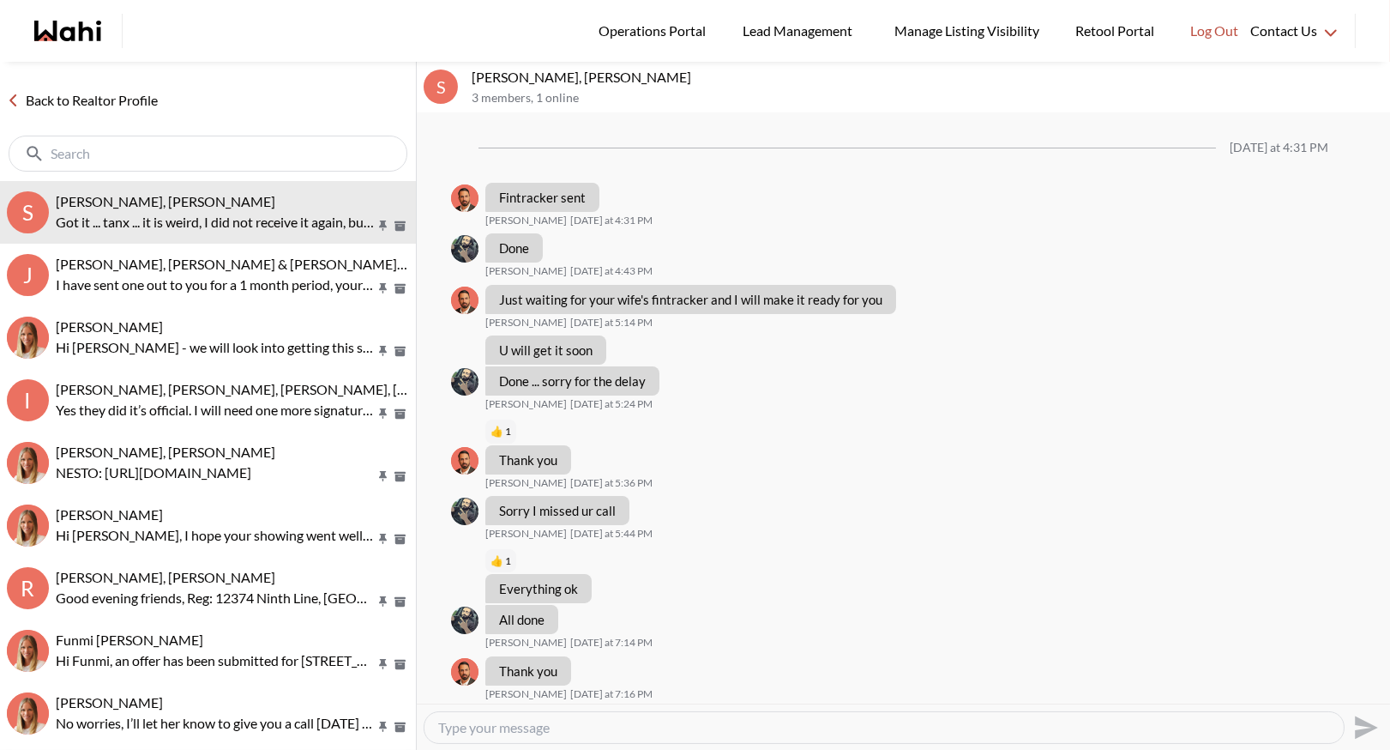
scroll to position [1142, 0]
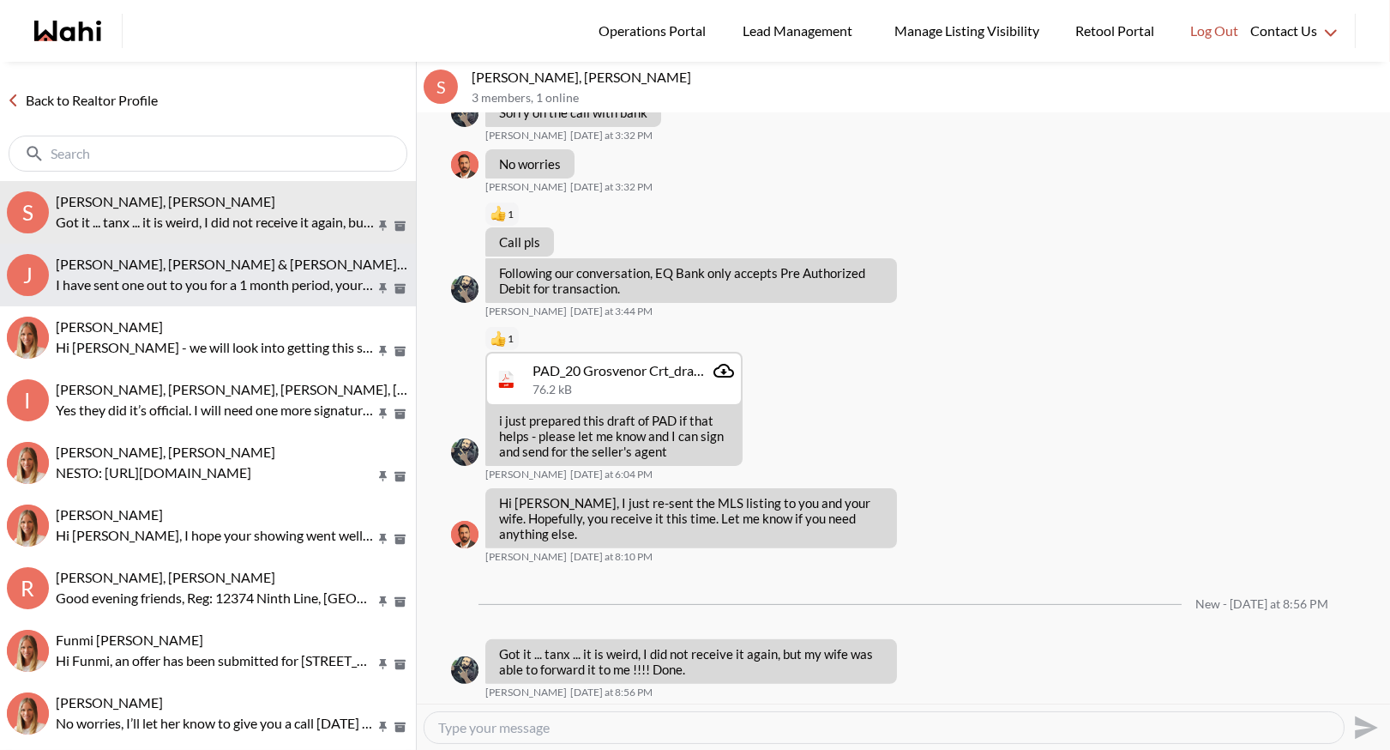
click at [250, 267] on span "Jason Brown, Jason & Lauryn Vaz-Brown, Michelle" at bounding box center [281, 264] width 451 height 16
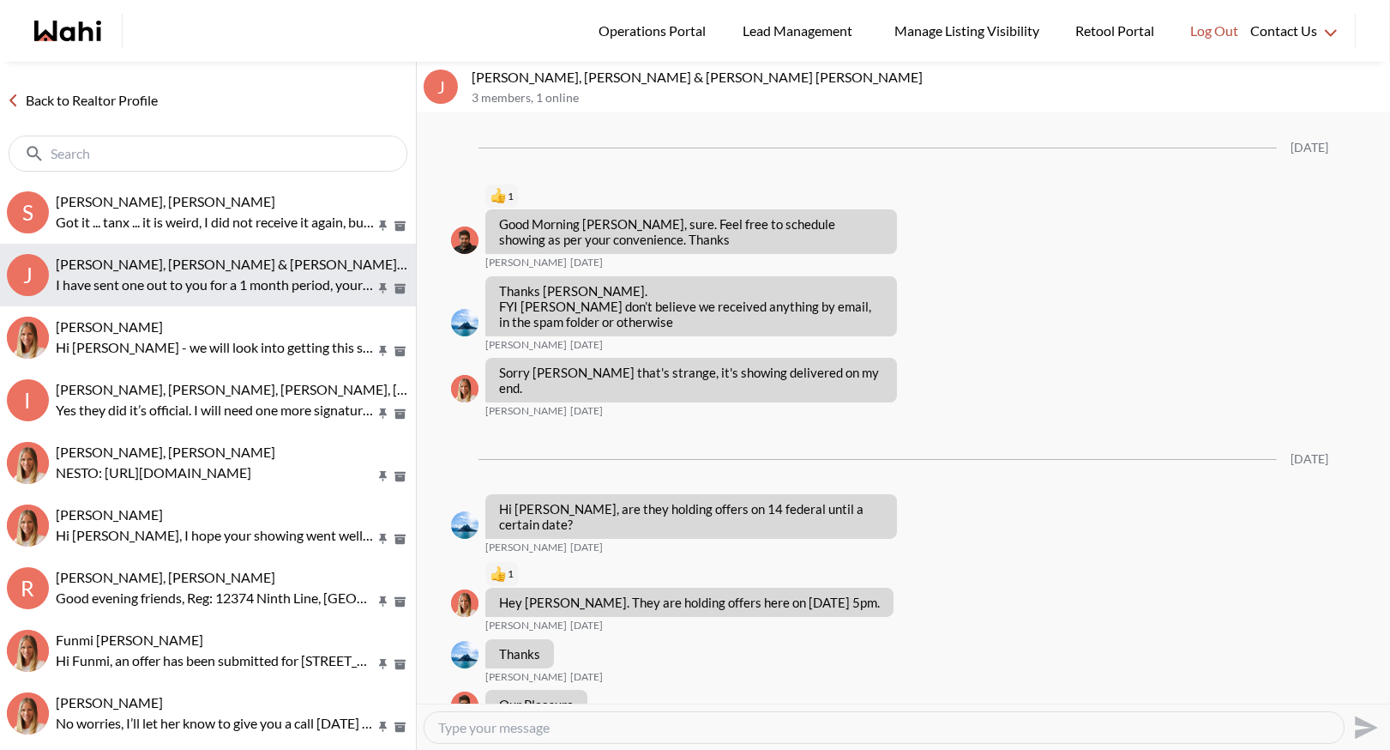
scroll to position [1723, 0]
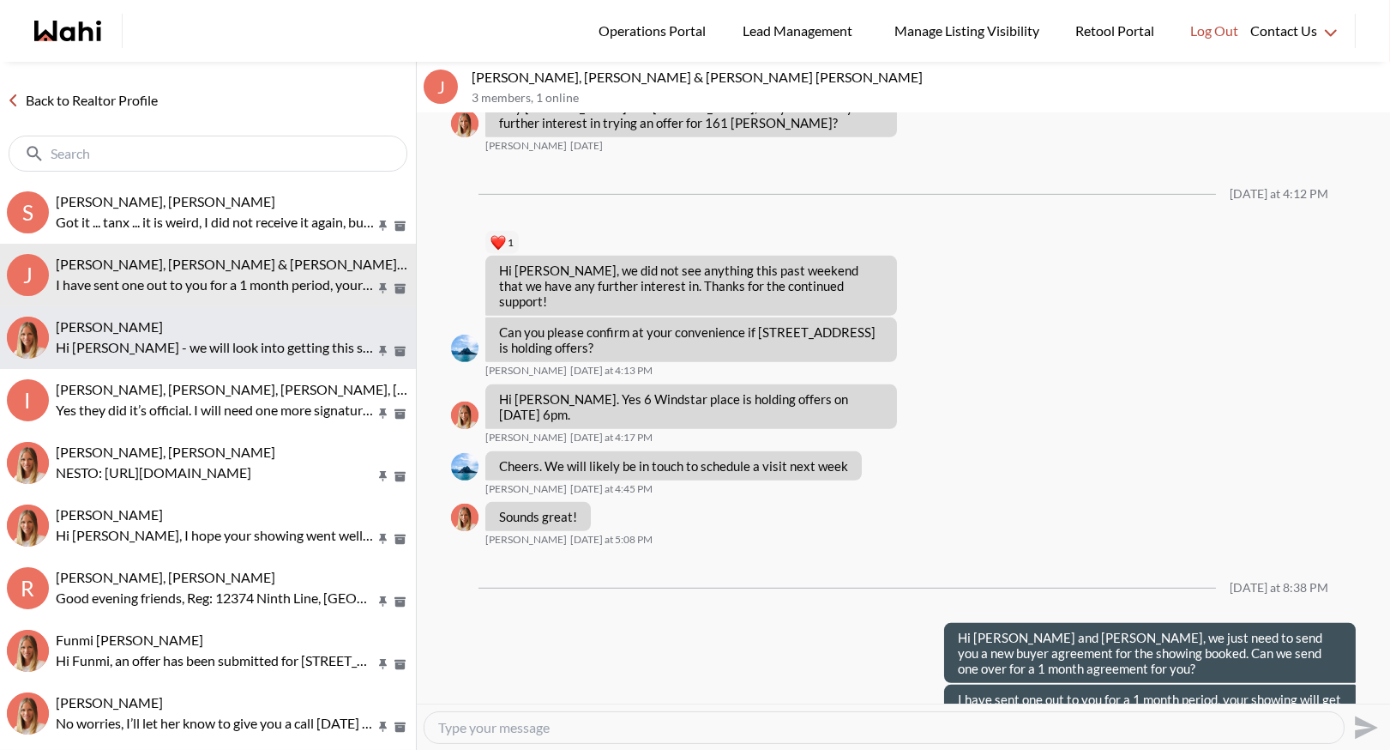
click at [241, 337] on p "Hi Neha - we will look into getting this set up for you tomorrow." at bounding box center [215, 347] width 319 height 21
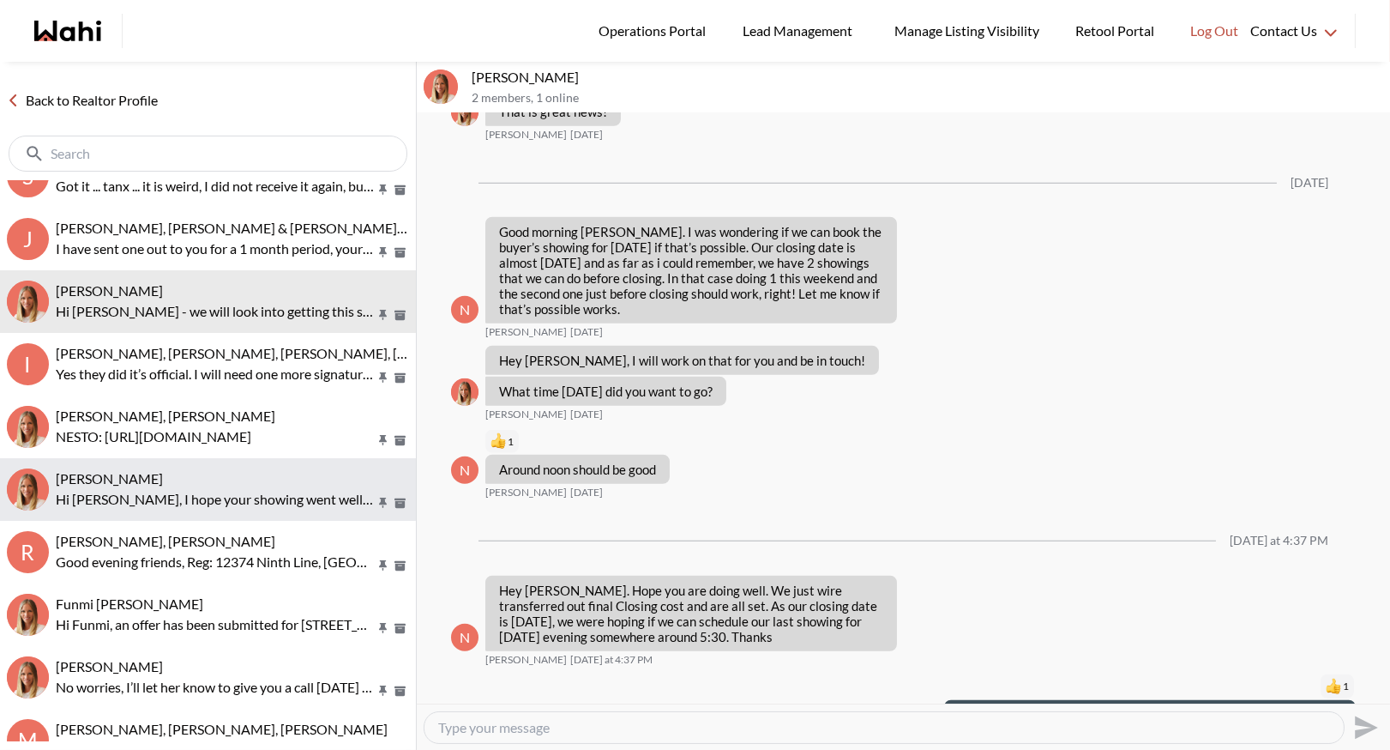
scroll to position [81, 0]
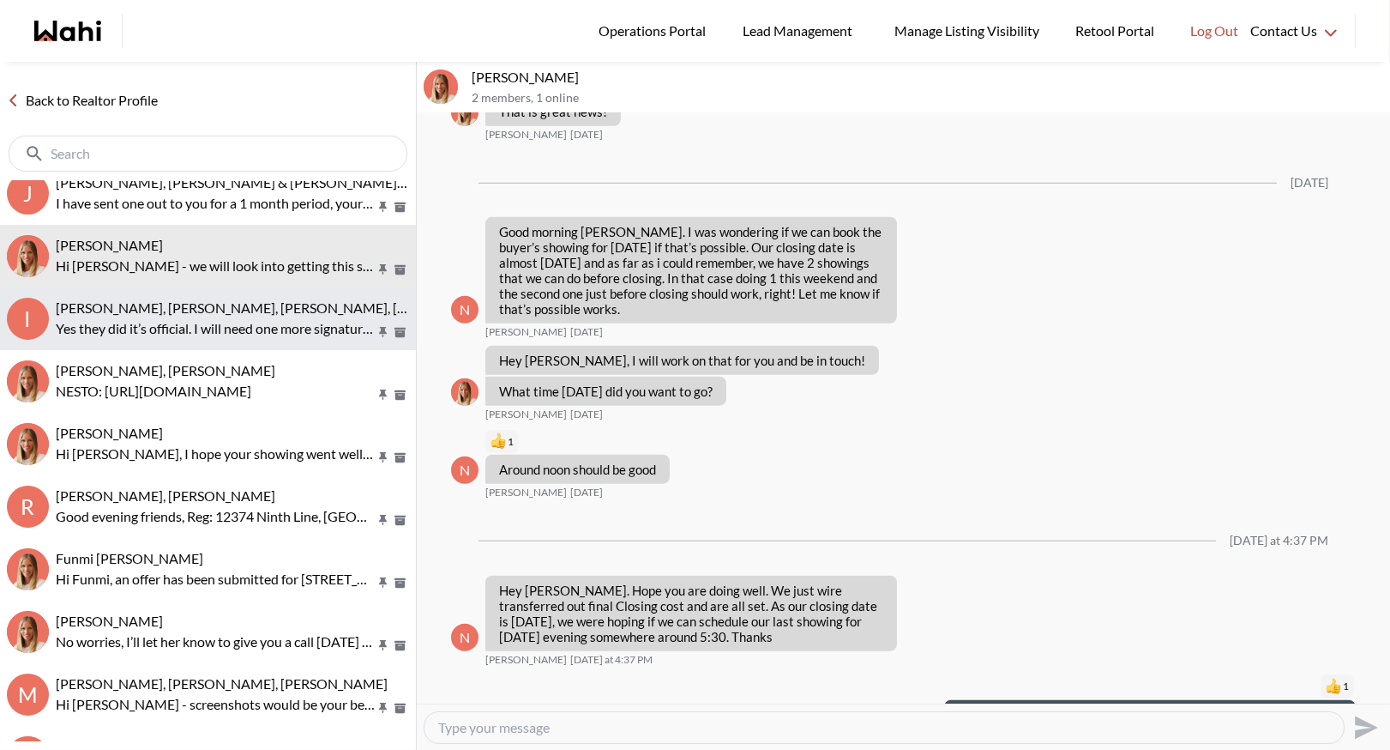
click at [220, 311] on span "Irina Krasyuk, Kseniya Krasyuk, Michelle, Faraz" at bounding box center [278, 307] width 444 height 16
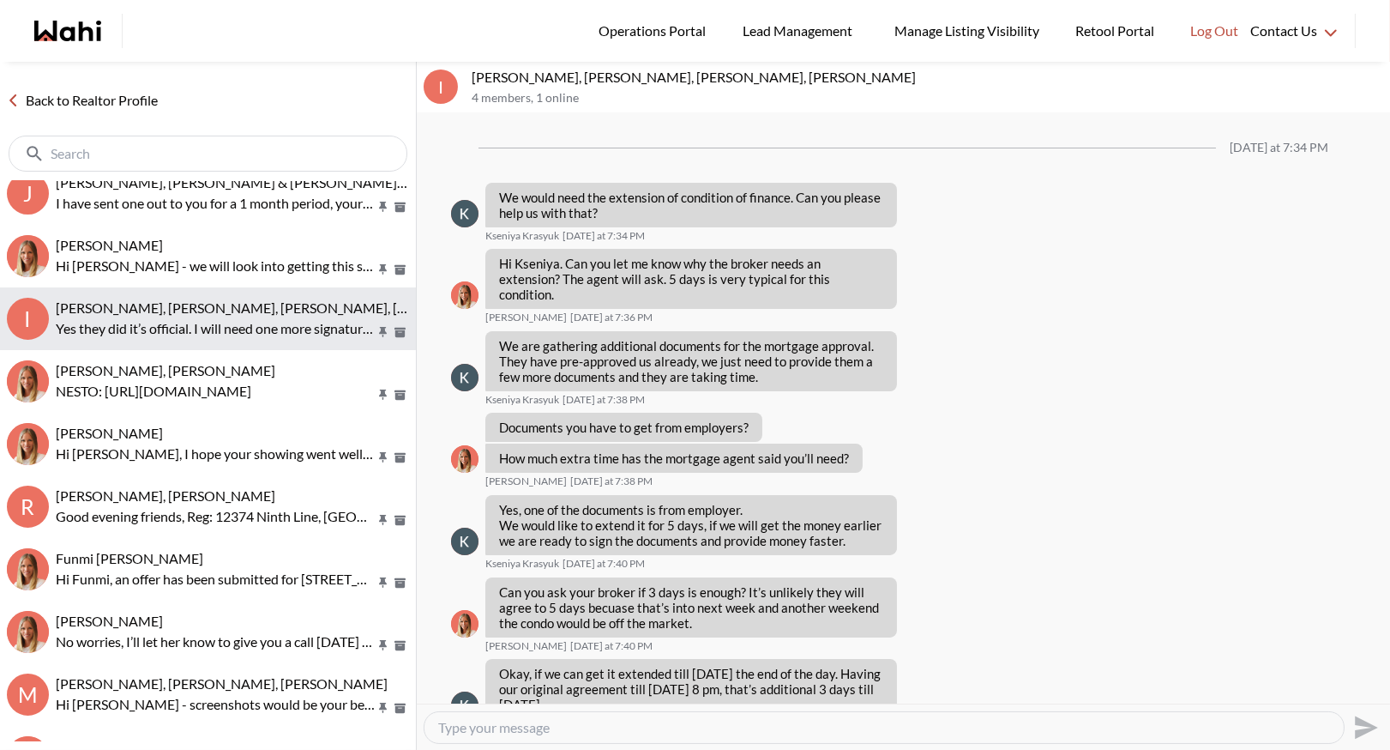
scroll to position [1180, 0]
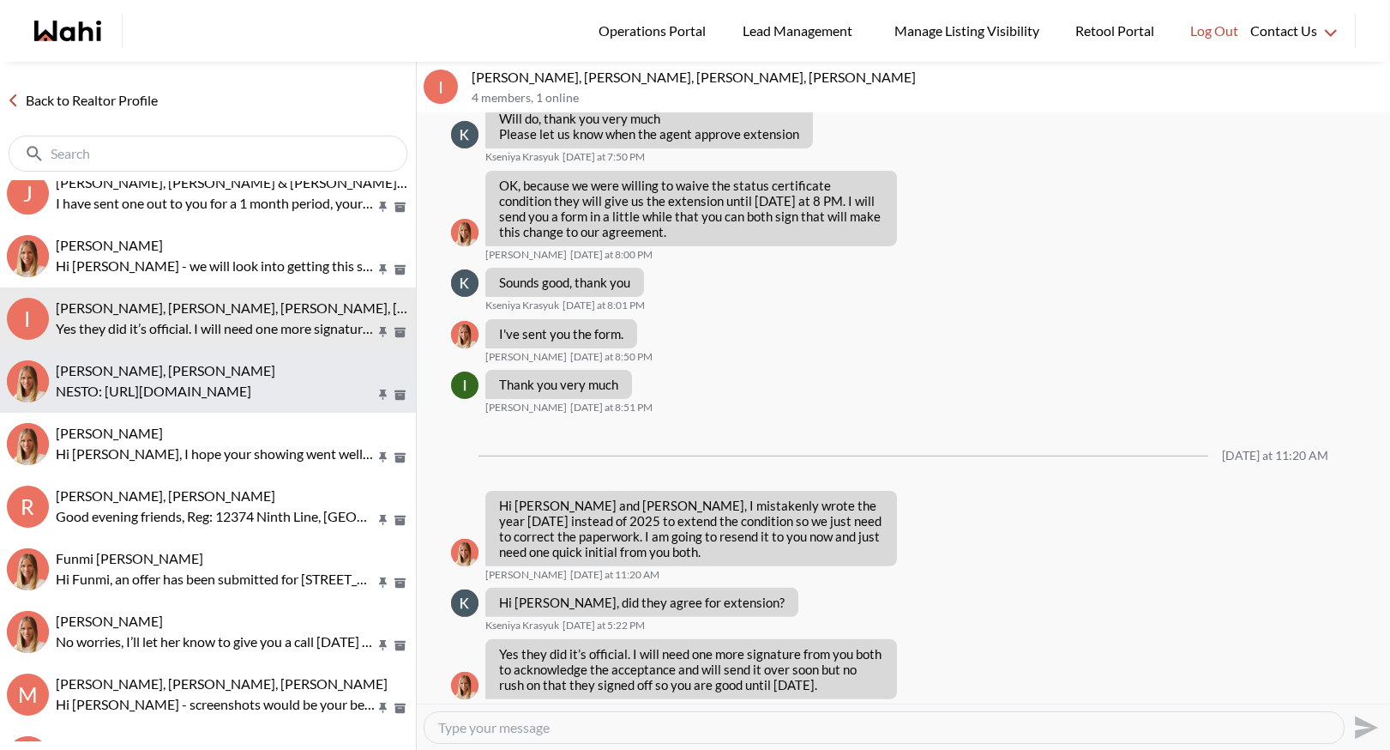
click at [202, 374] on span "Efrem Abraham, Michelle" at bounding box center [166, 370] width 220 height 16
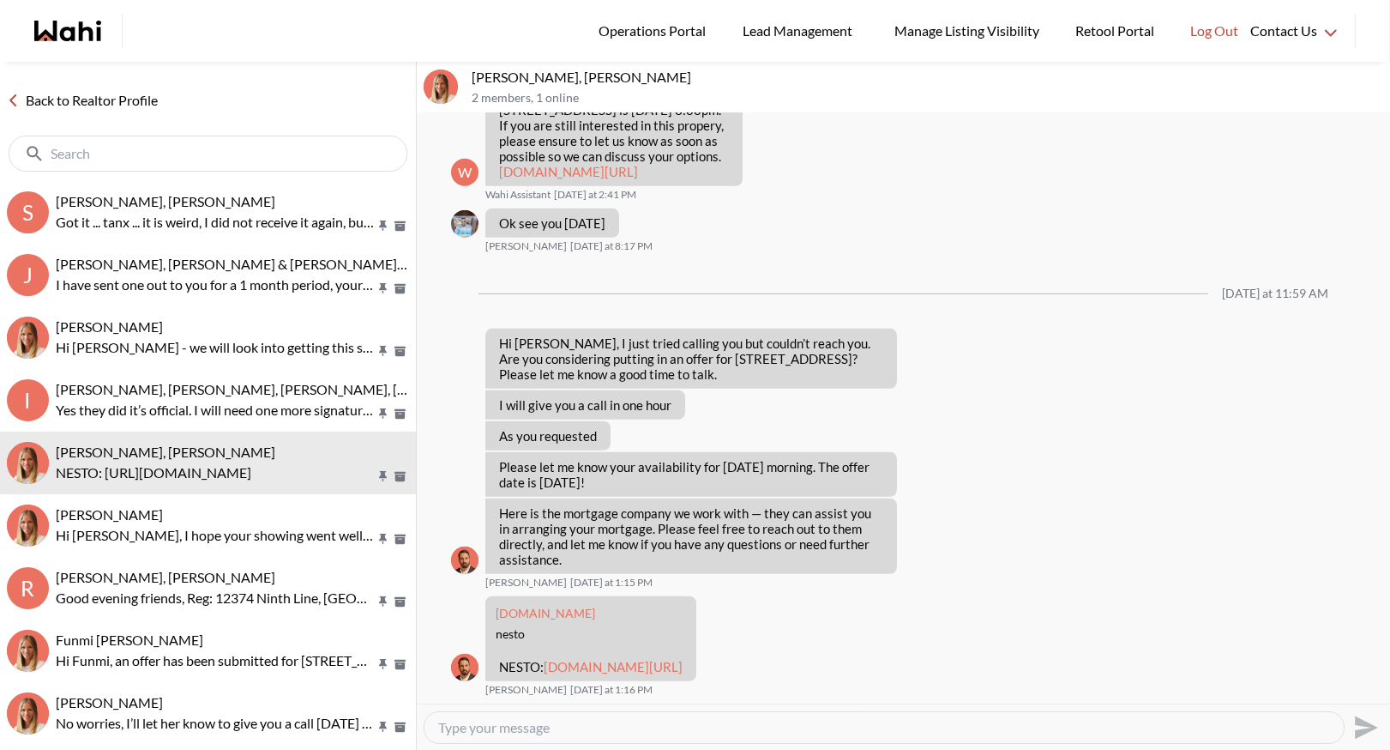
click at [69, 97] on link "Back to Realtor Profile" at bounding box center [82, 100] width 165 height 22
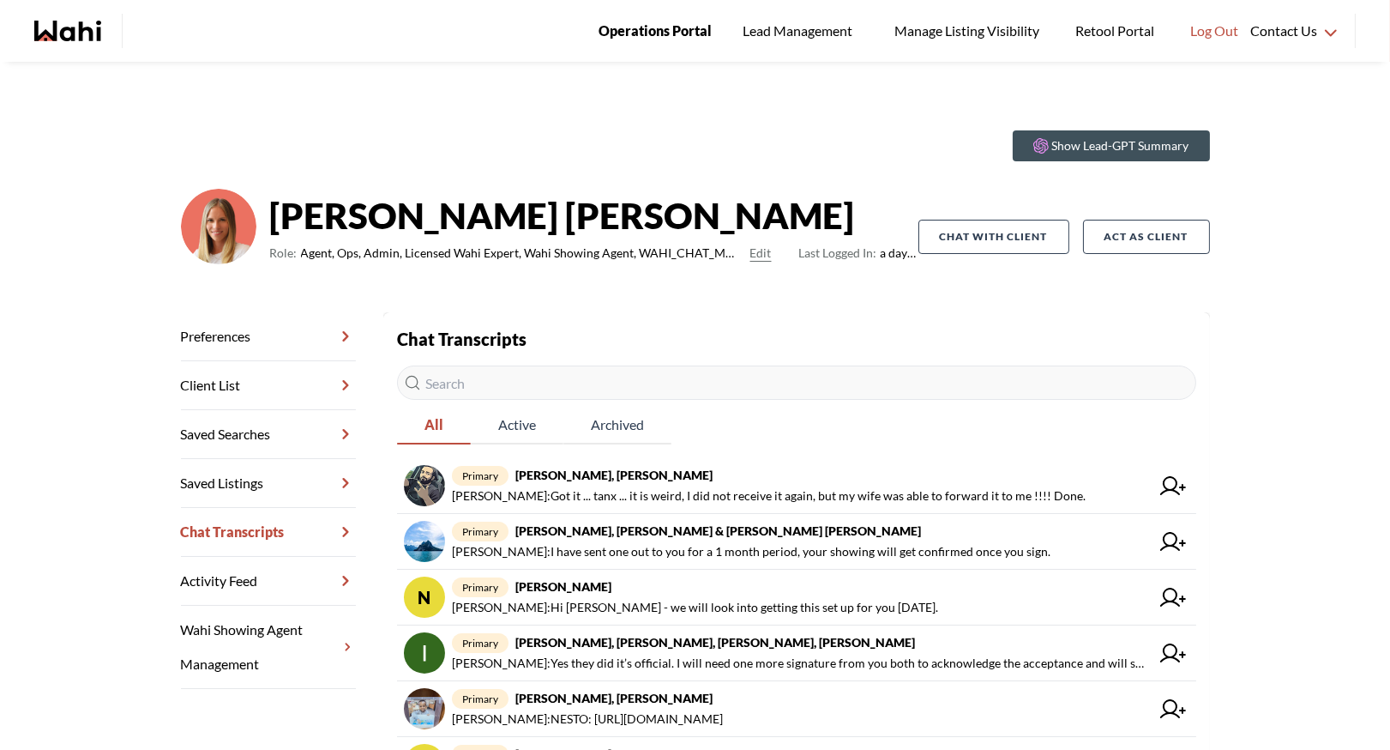
click at [642, 21] on span "Operations Portal" at bounding box center [655, 31] width 113 height 22
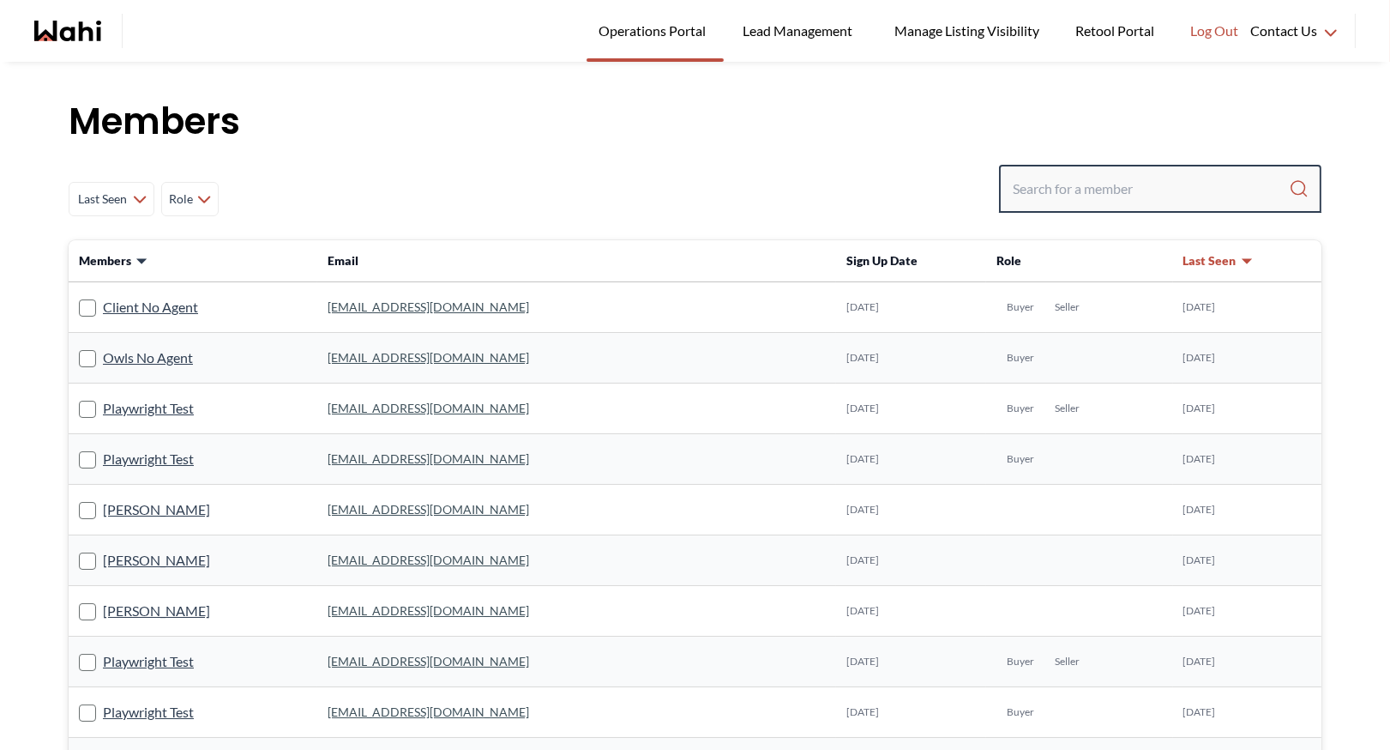
click at [1079, 186] on input "Search input" at bounding box center [1151, 188] width 276 height 31
type input "faraz"
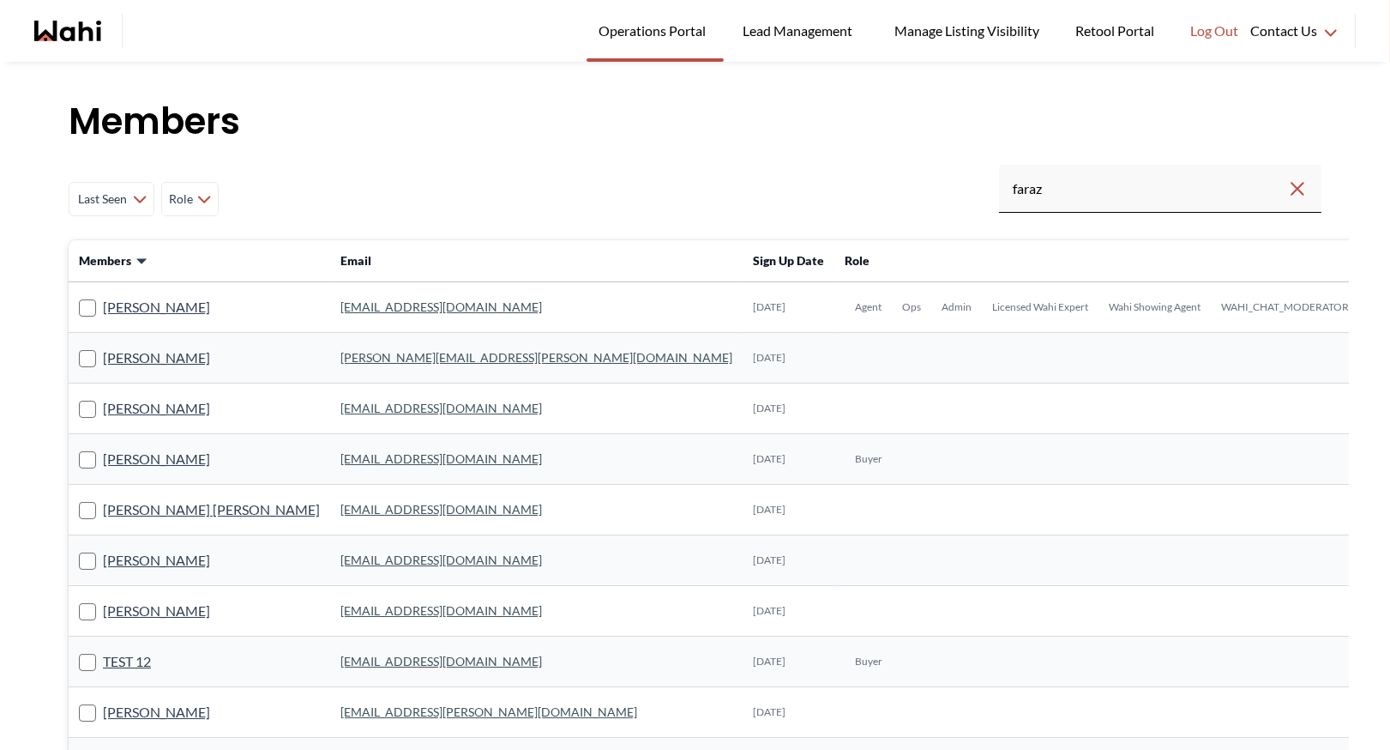
click at [340, 303] on link "faraz.azam@wahi.com" at bounding box center [441, 306] width 202 height 15
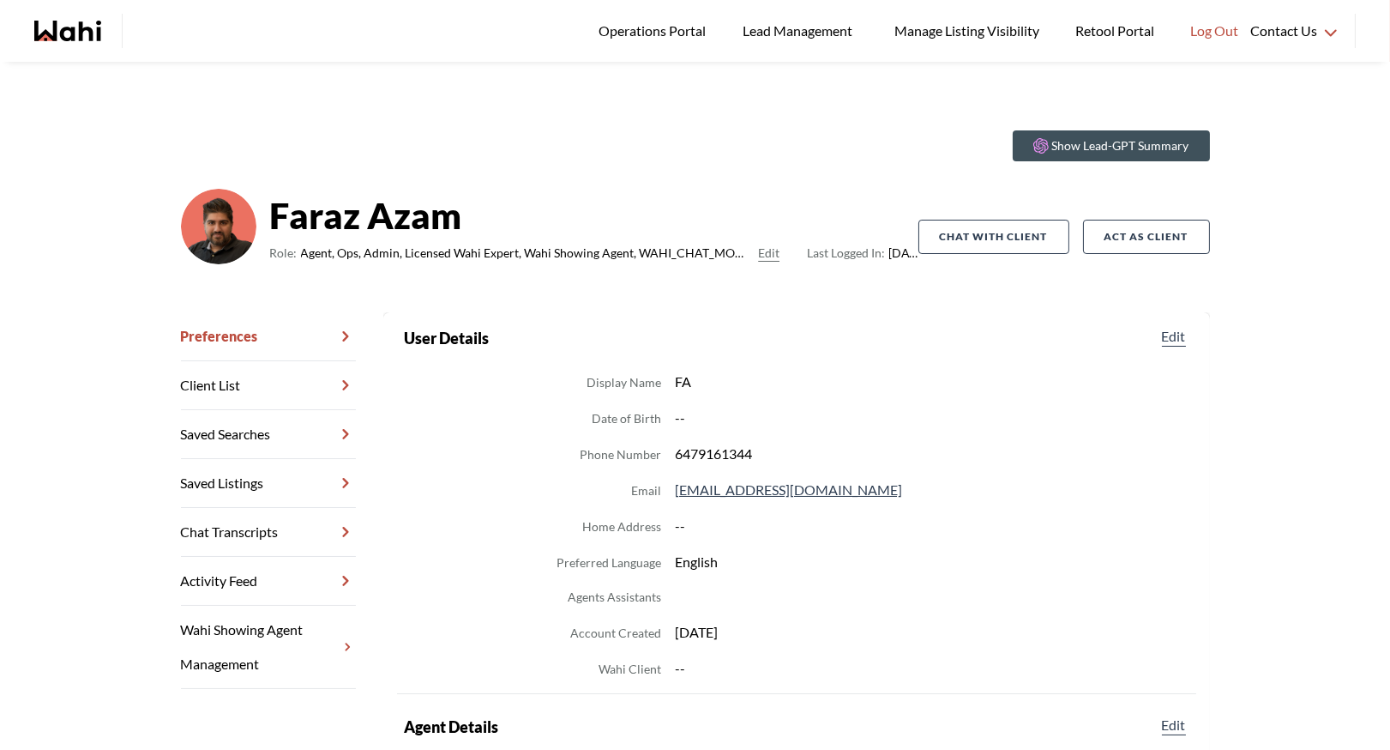
click at [230, 532] on link "Chat Transcripts" at bounding box center [268, 532] width 175 height 49
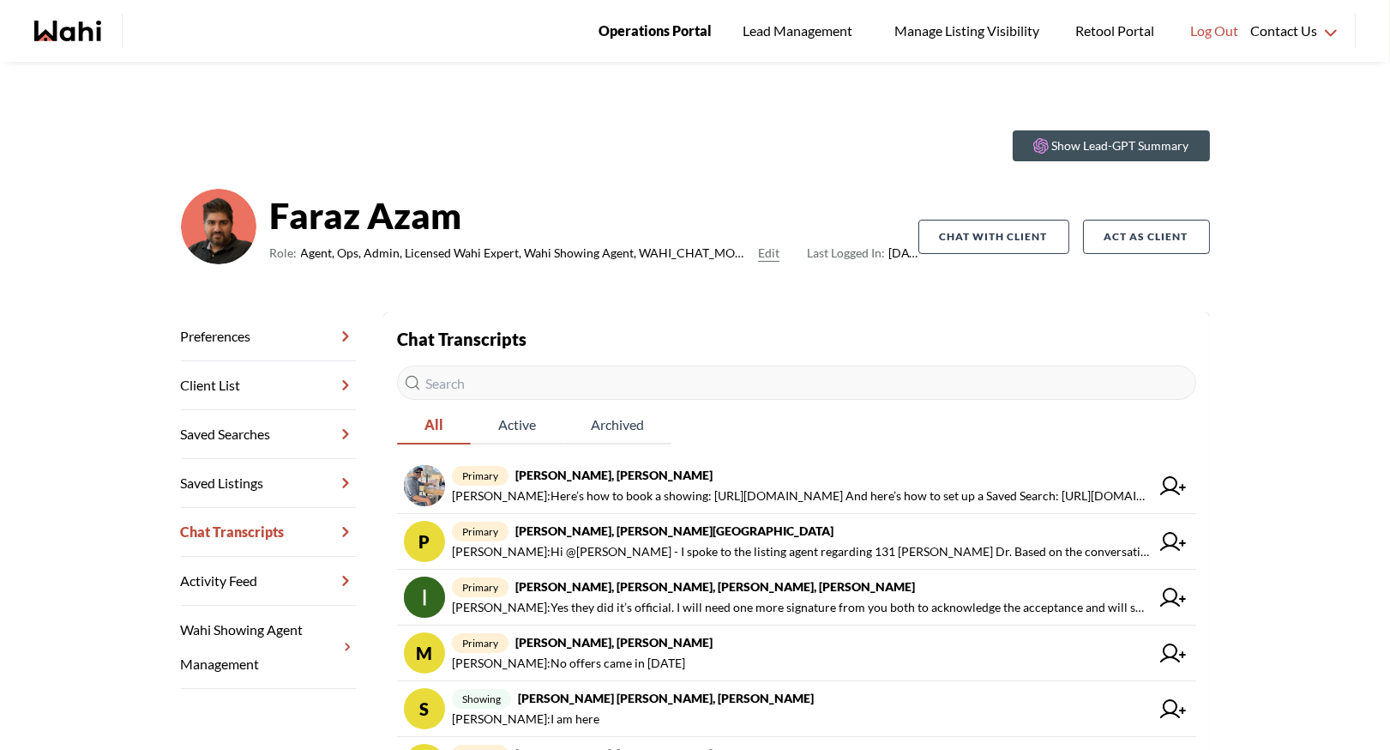
click at [669, 26] on span "Operations Portal" at bounding box center [655, 31] width 113 height 22
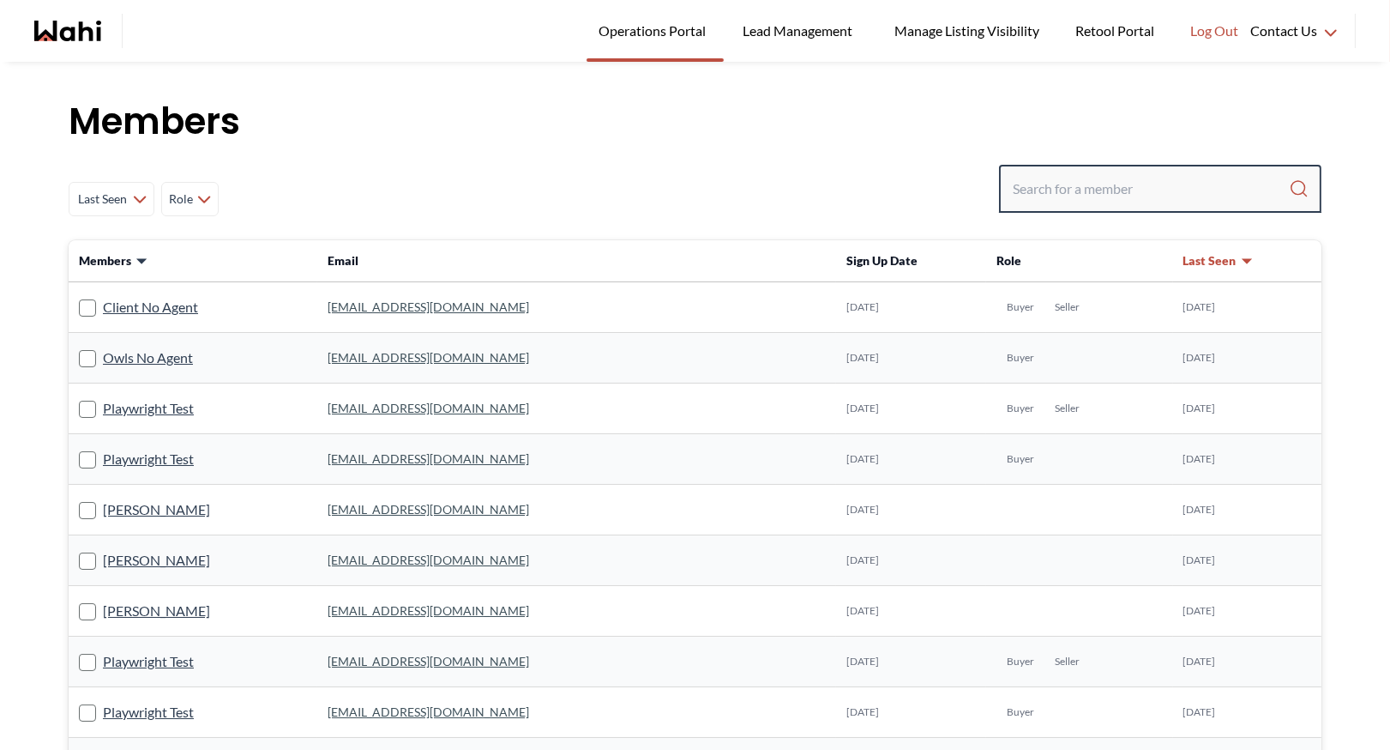
click at [1037, 182] on input "Search input" at bounding box center [1151, 188] width 276 height 31
type input "behnamm"
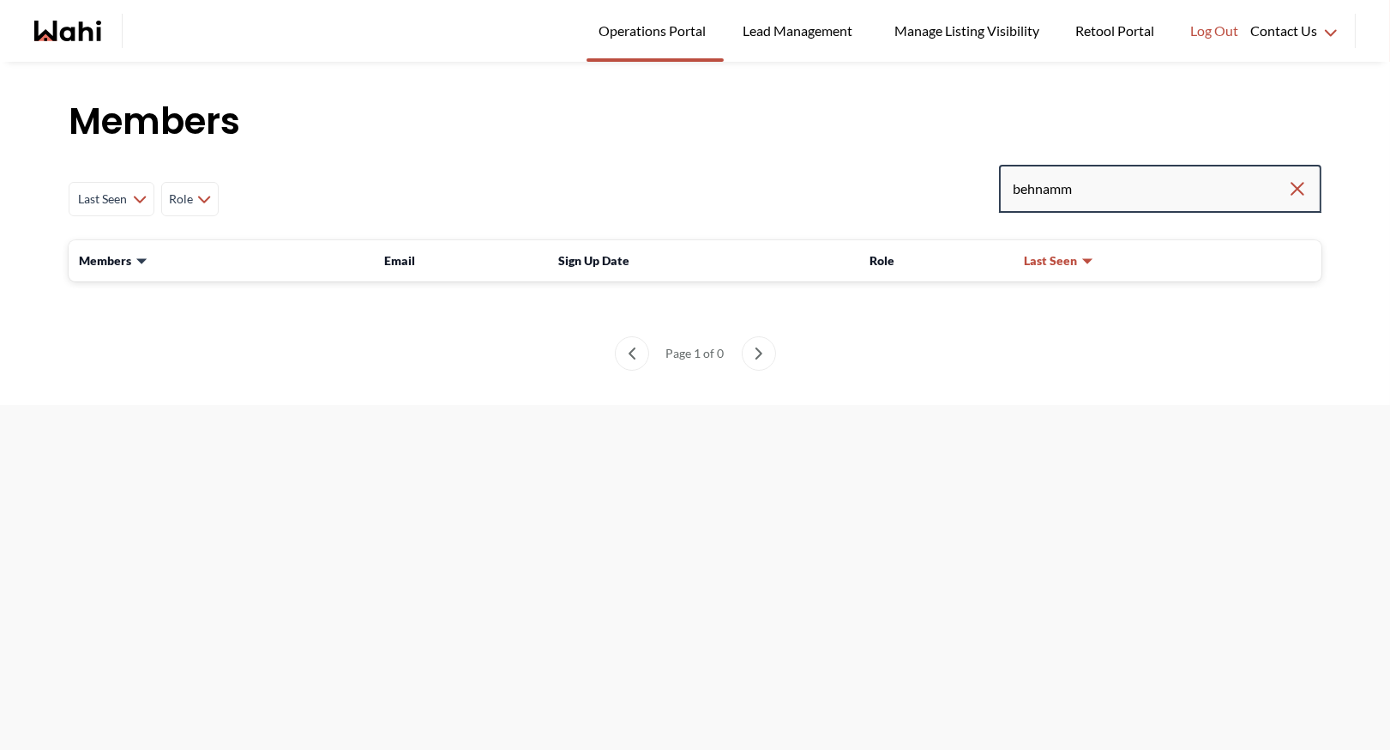
click at [1109, 193] on input "behnamm" at bounding box center [1150, 188] width 274 height 31
type input "behnam"
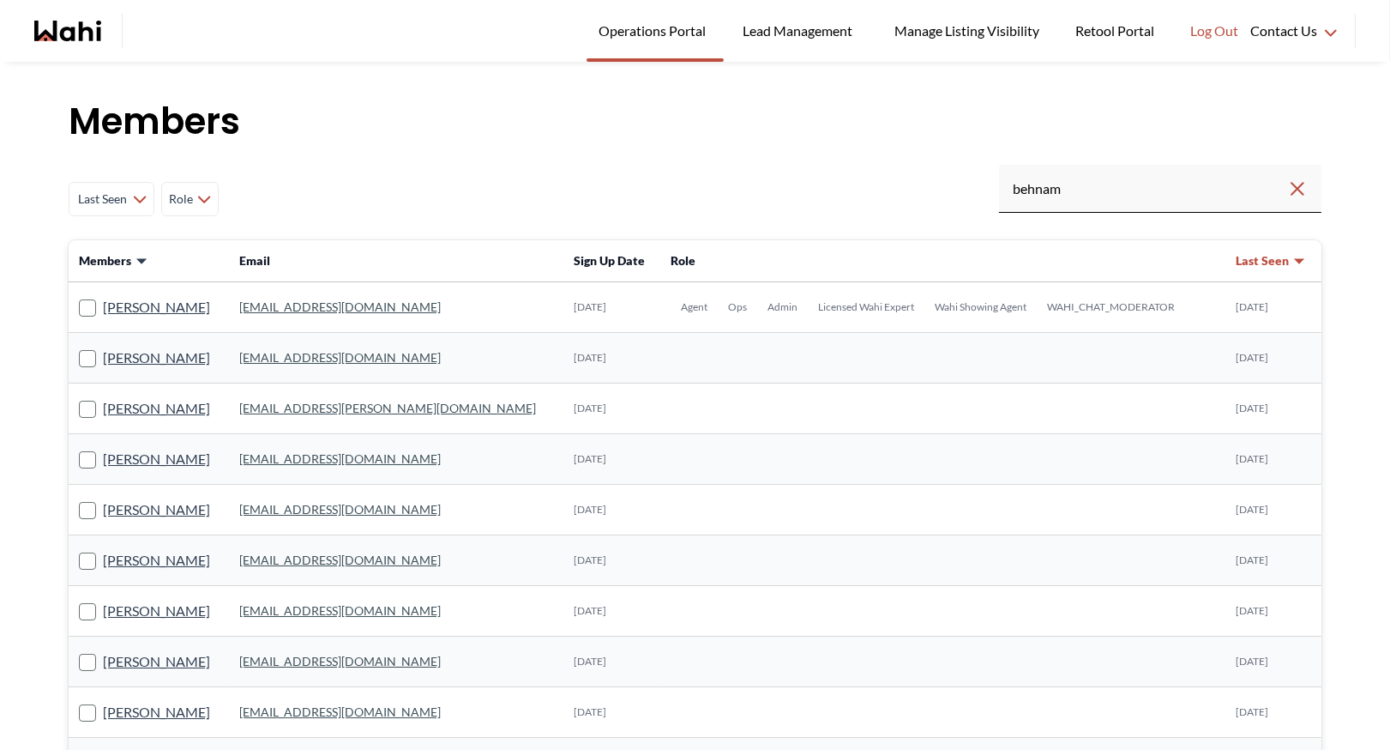
click at [315, 310] on link "[EMAIL_ADDRESS][DOMAIN_NAME]" at bounding box center [340, 306] width 202 height 15
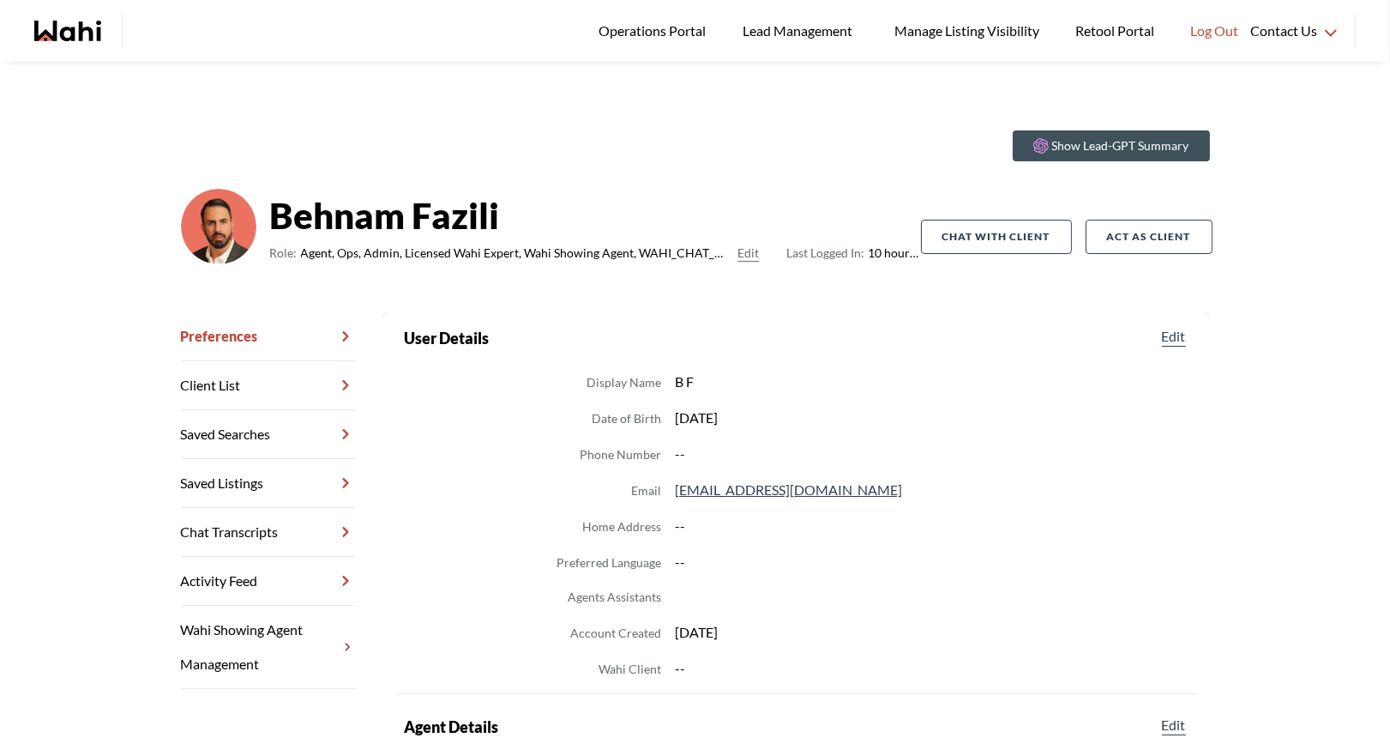
click at [279, 527] on link "Chat Transcripts" at bounding box center [268, 532] width 175 height 49
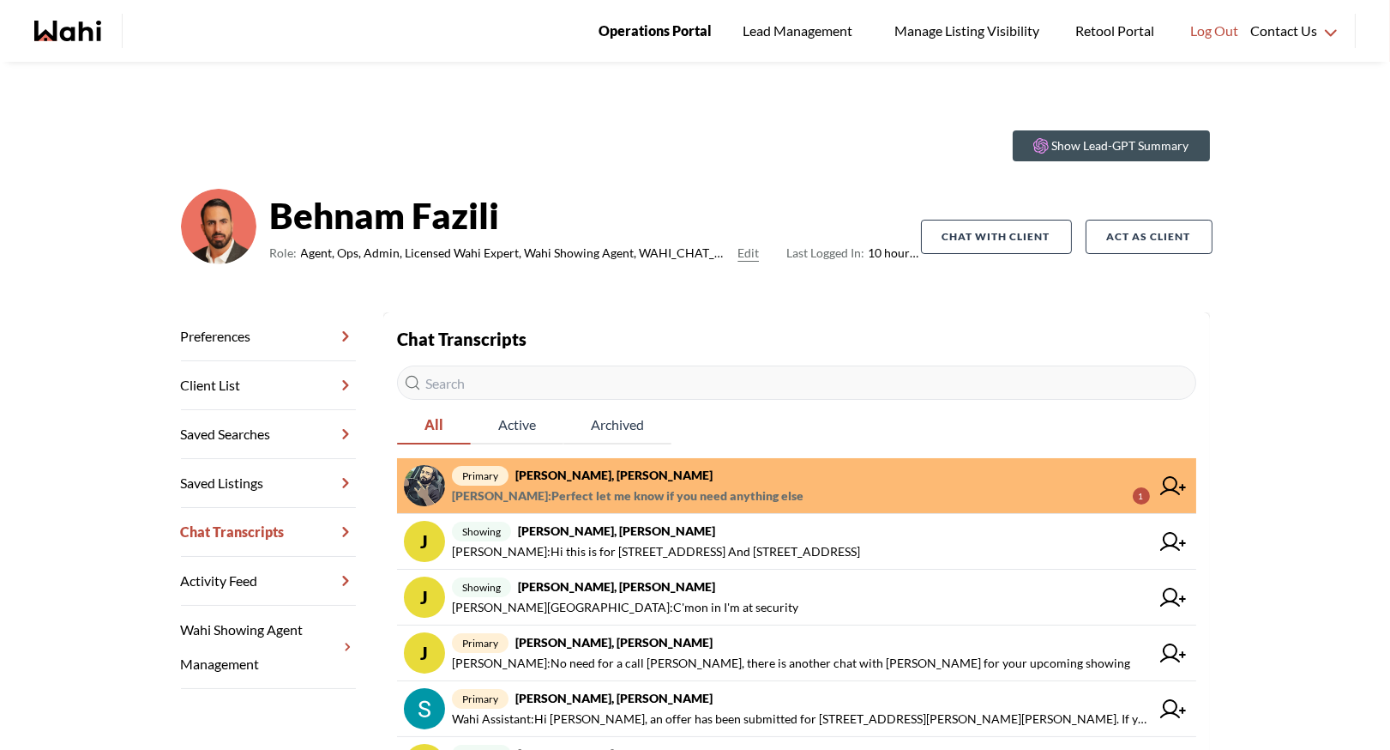
click at [649, 37] on span "Operations Portal" at bounding box center [655, 31] width 113 height 22
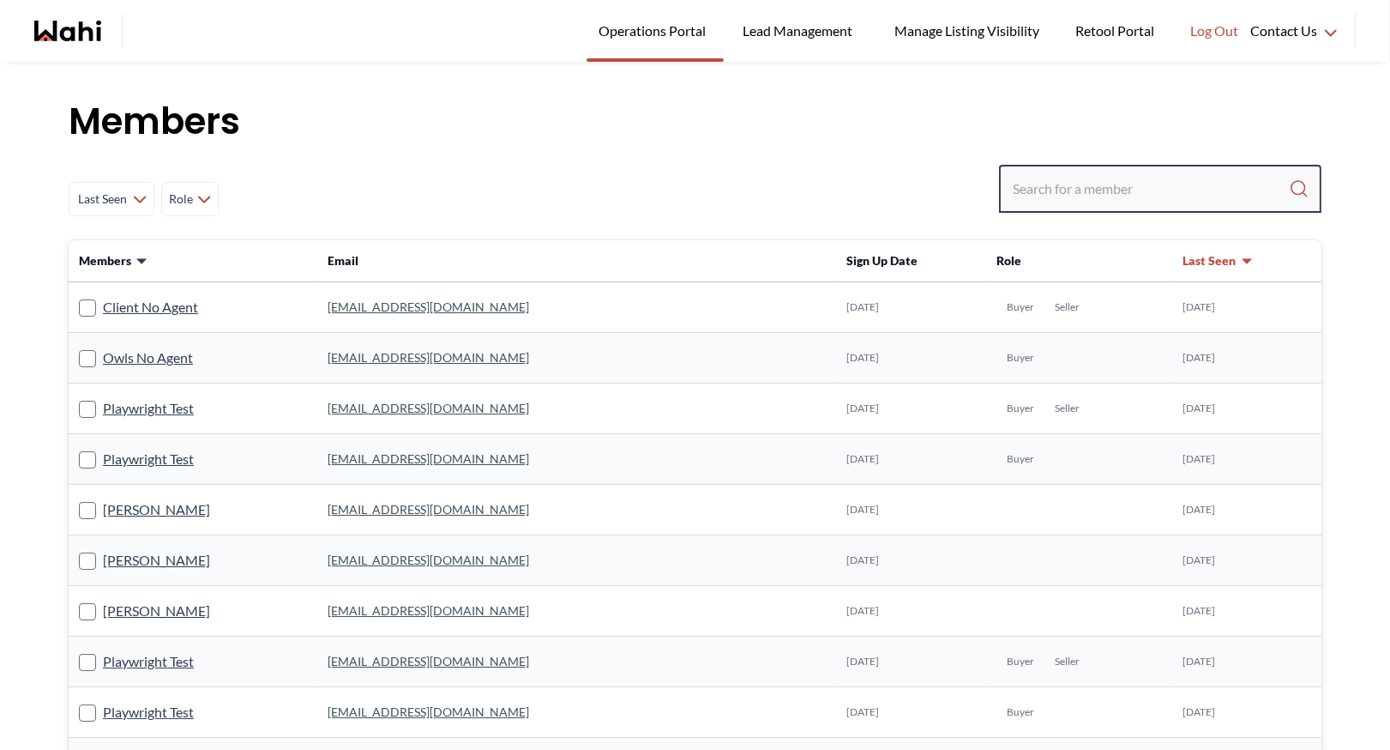
click at [1045, 184] on input "Search input" at bounding box center [1151, 188] width 276 height 31
type input "[PERSON_NAME]"
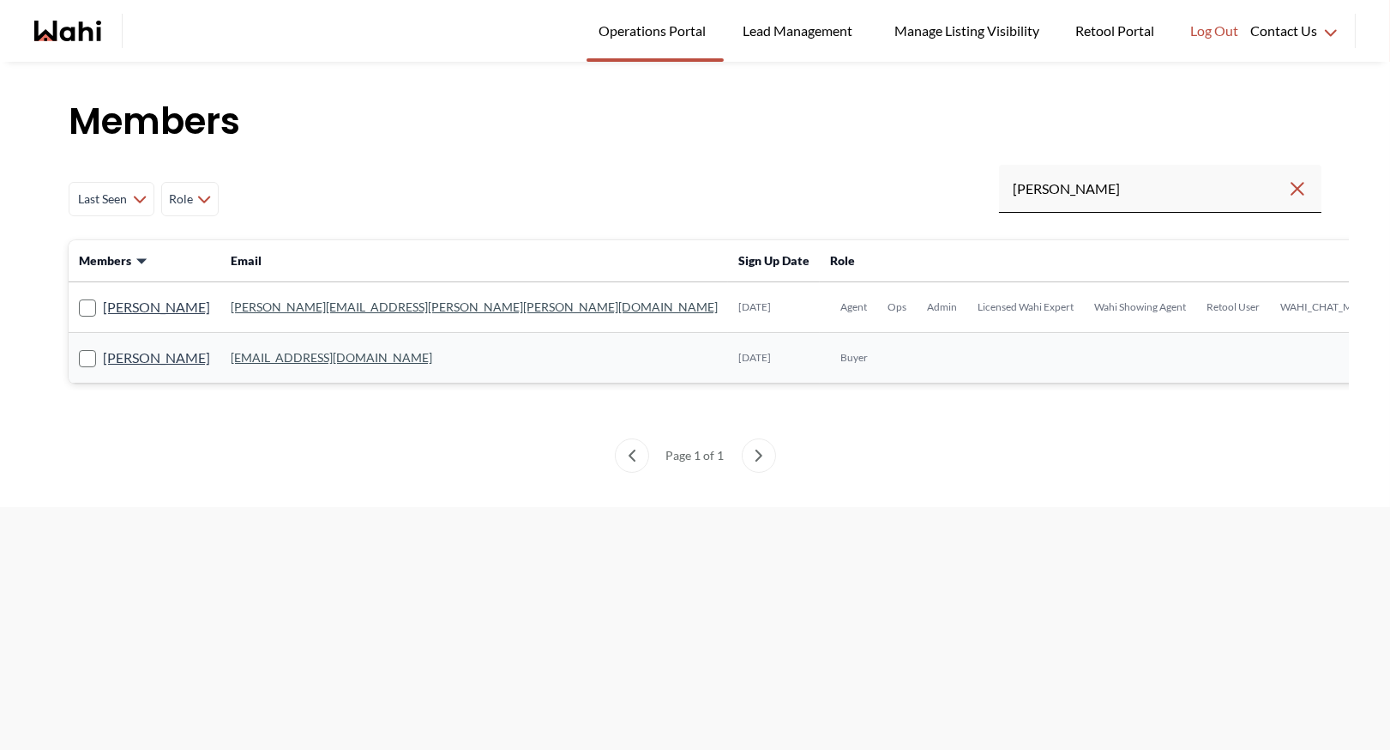
click at [312, 303] on link "[PERSON_NAME][EMAIL_ADDRESS][PERSON_NAME][PERSON_NAME][DOMAIN_NAME]" at bounding box center [474, 306] width 487 height 15
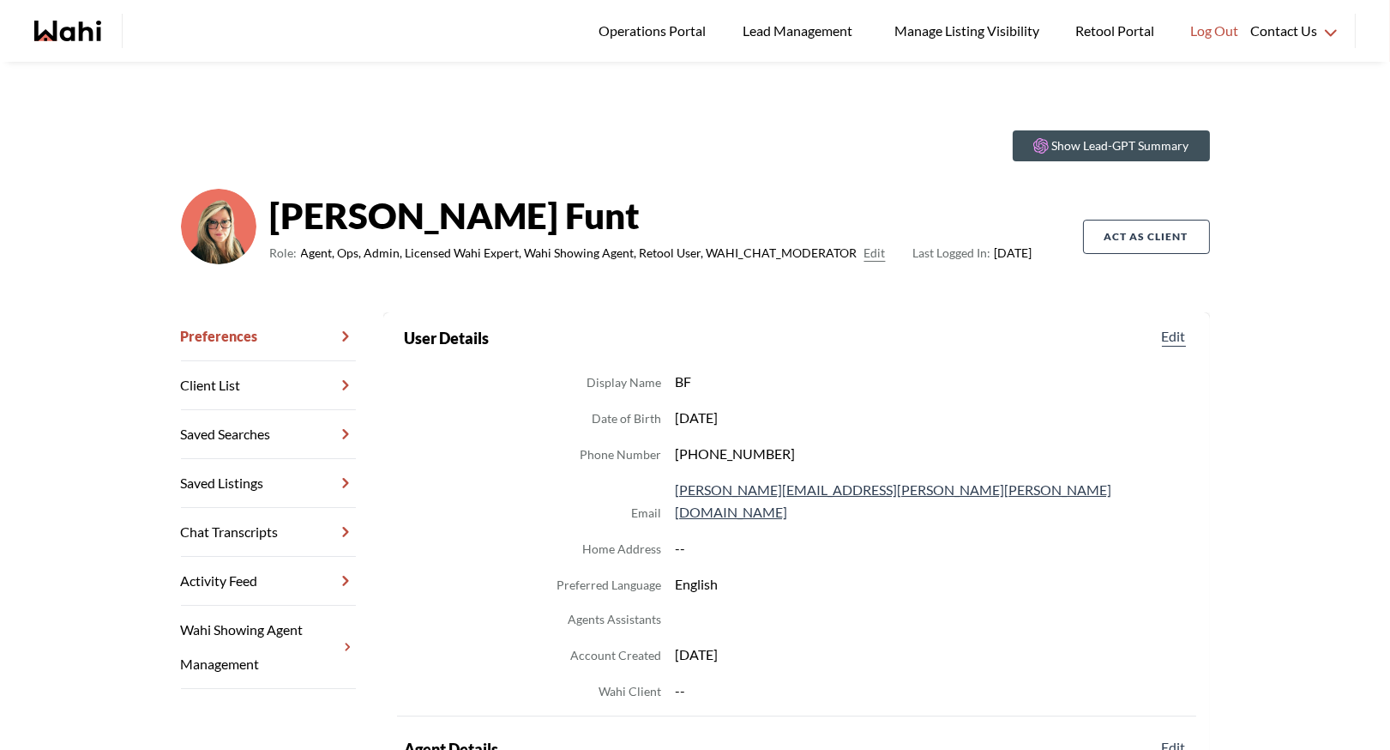
click at [257, 539] on link "Chat Transcripts" at bounding box center [268, 532] width 175 height 49
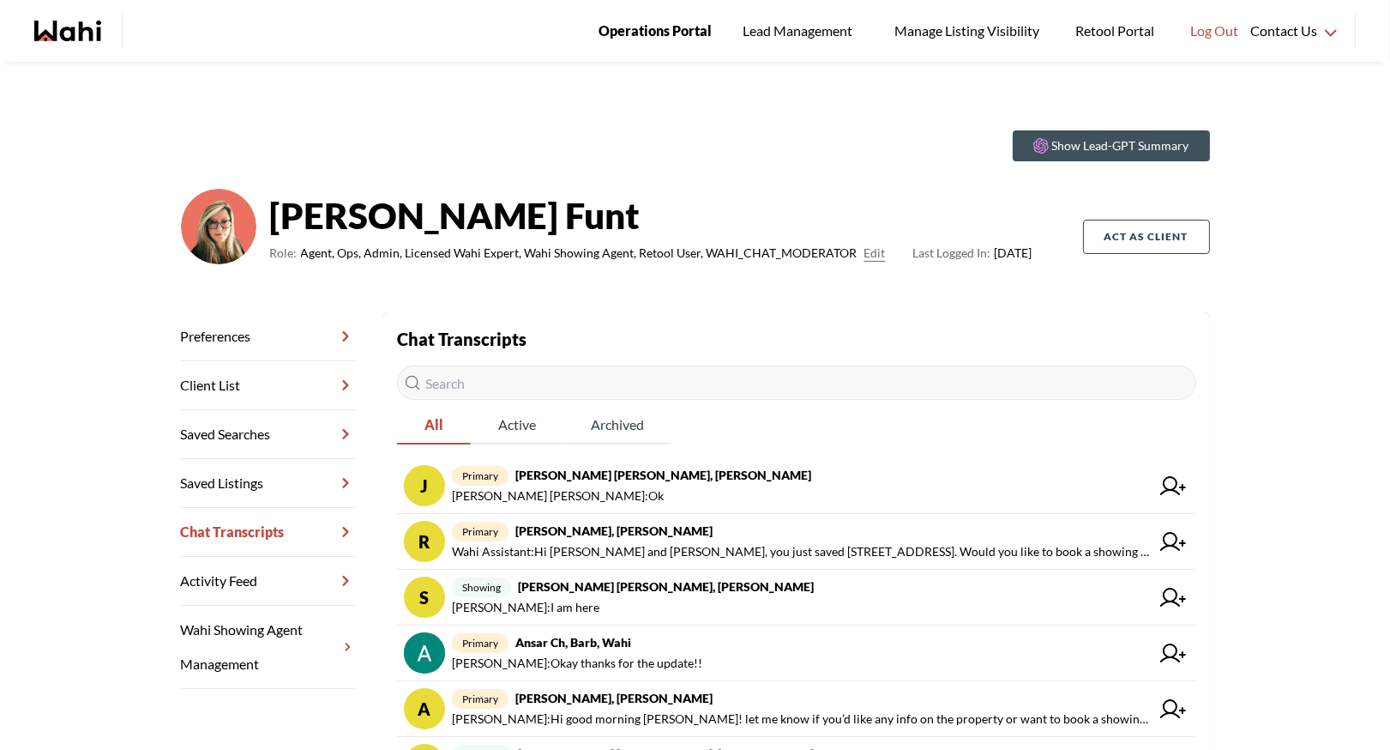
click at [689, 28] on span "Operations Portal" at bounding box center [655, 31] width 113 height 22
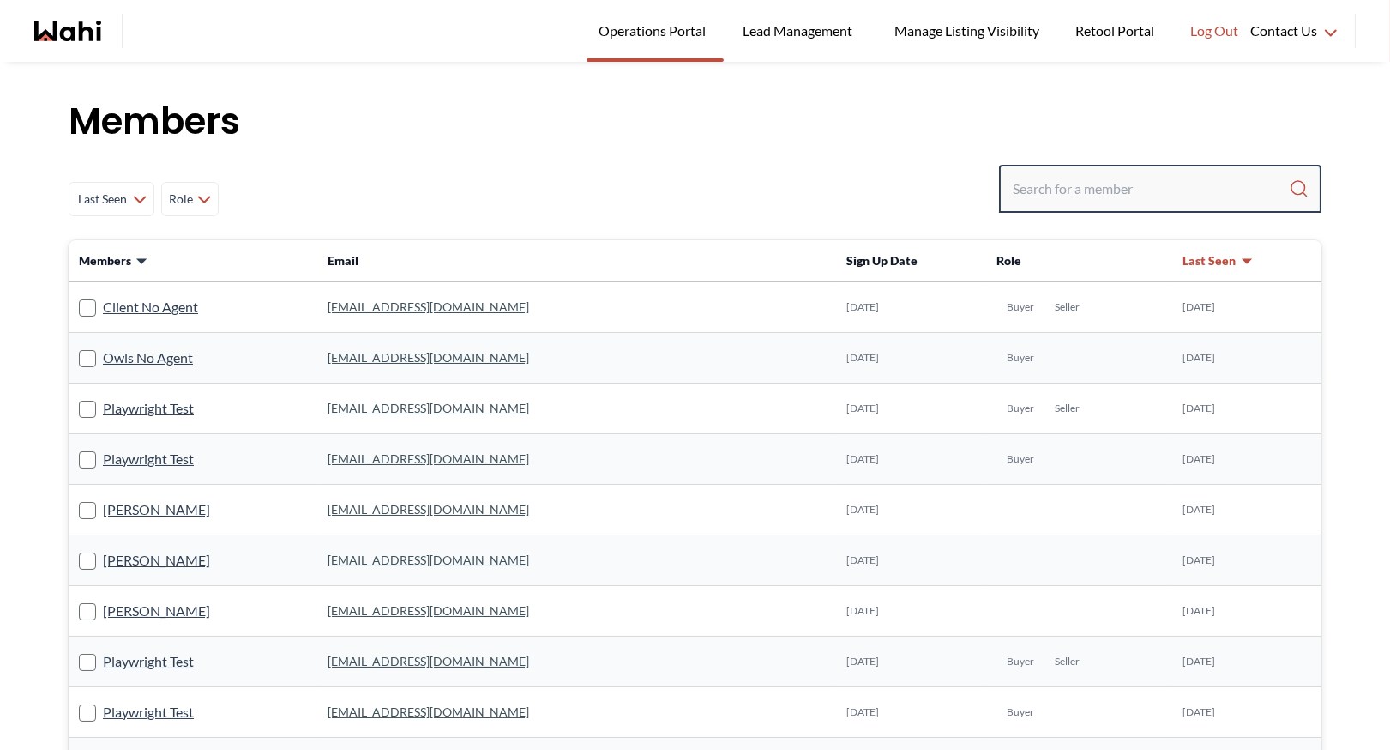
click at [1039, 184] on input "Search input" at bounding box center [1151, 188] width 276 height 31
